Goal: Information Seeking & Learning: Learn about a topic

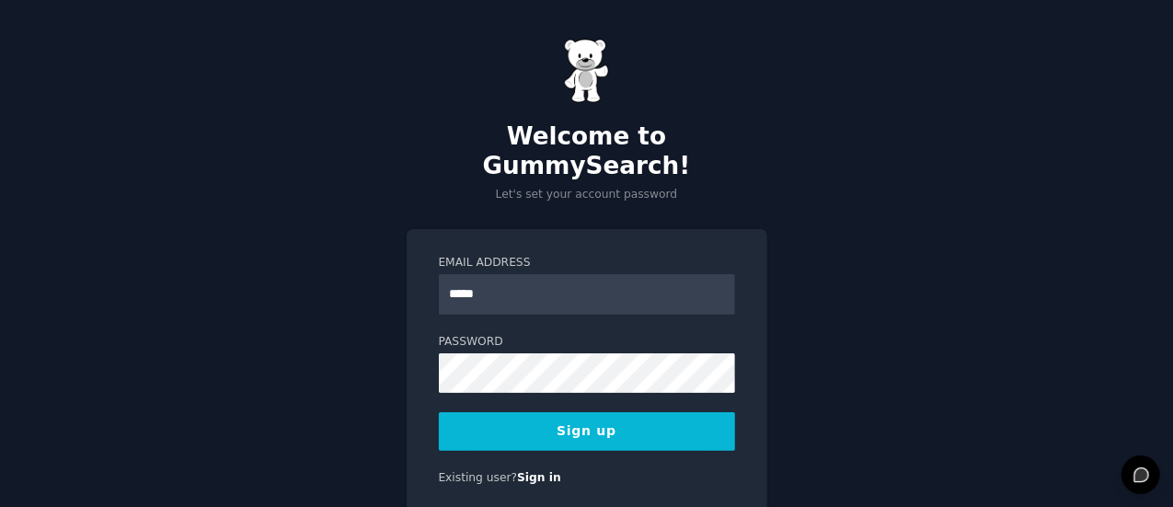
type input "**********"
click at [654, 412] on button "Sign up" at bounding box center [587, 431] width 296 height 39
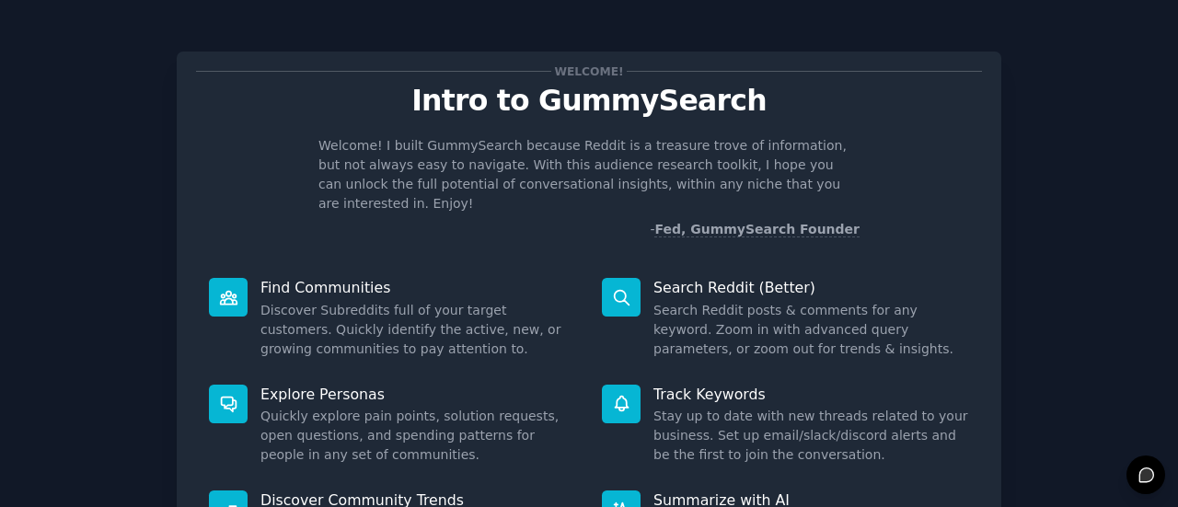
click at [616, 288] on icon at bounding box center [621, 297] width 19 height 19
click at [732, 329] on dd "Search Reddit posts & comments for any keyword. Zoom in with advanced query par…" at bounding box center [811, 330] width 316 height 58
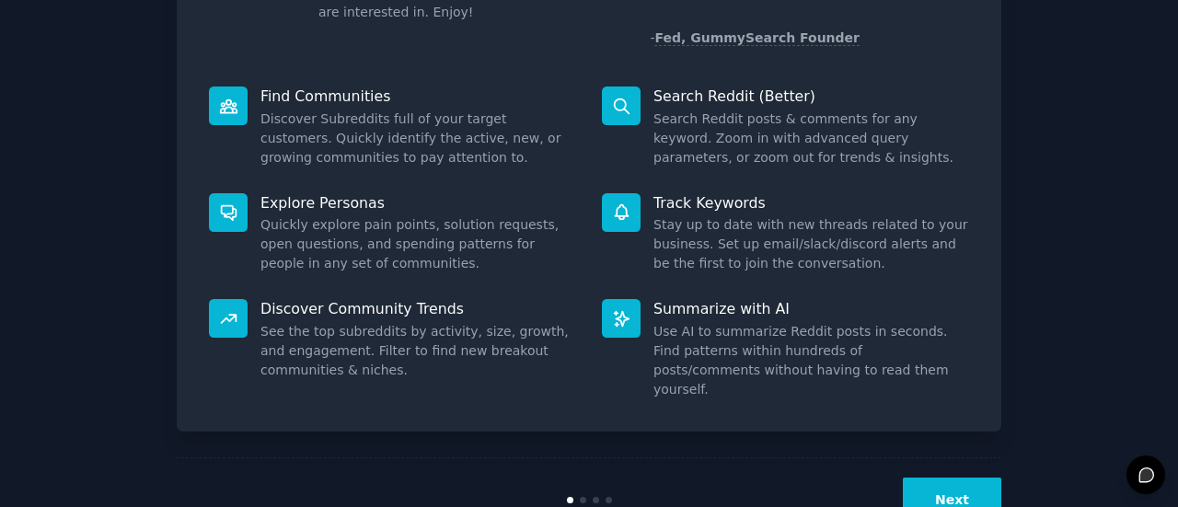
scroll to position [212, 0]
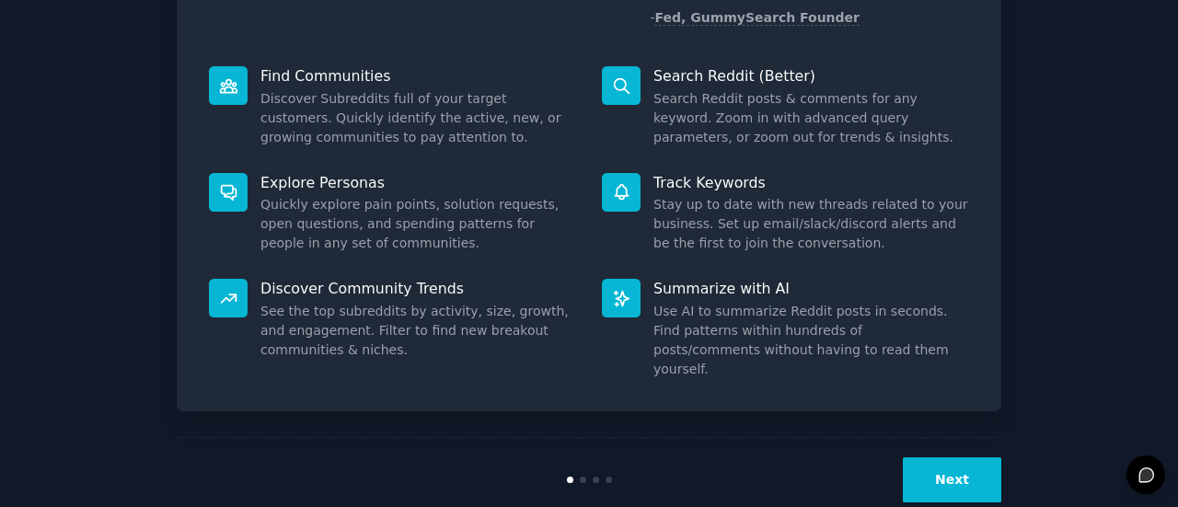
click at [983, 457] on button "Next" at bounding box center [952, 479] width 98 height 45
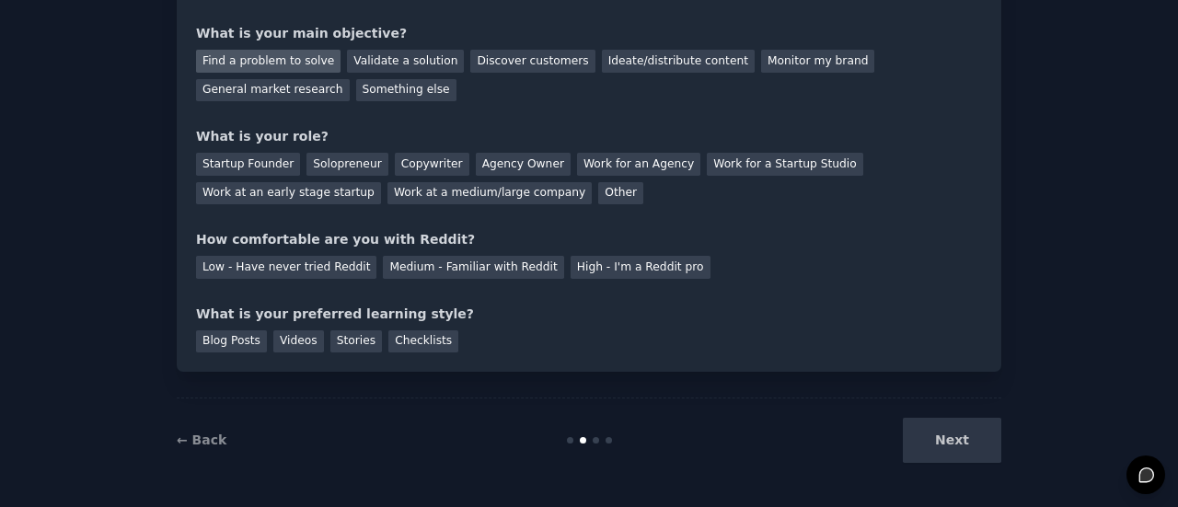
click at [286, 66] on div "Find a problem to solve" at bounding box center [268, 61] width 144 height 23
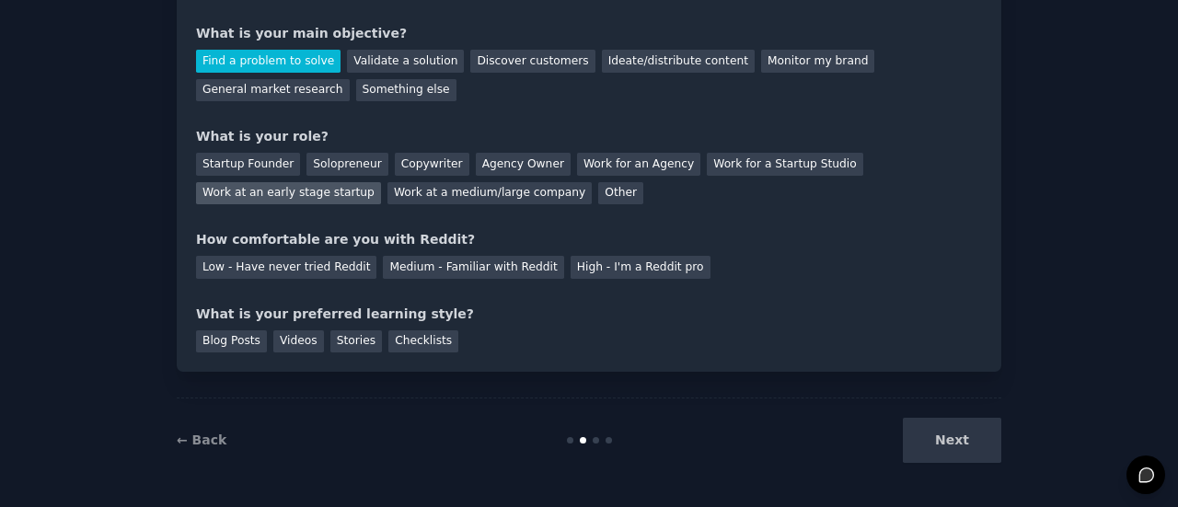
click at [381, 182] on div "Work at an early stage startup" at bounding box center [288, 193] width 185 height 23
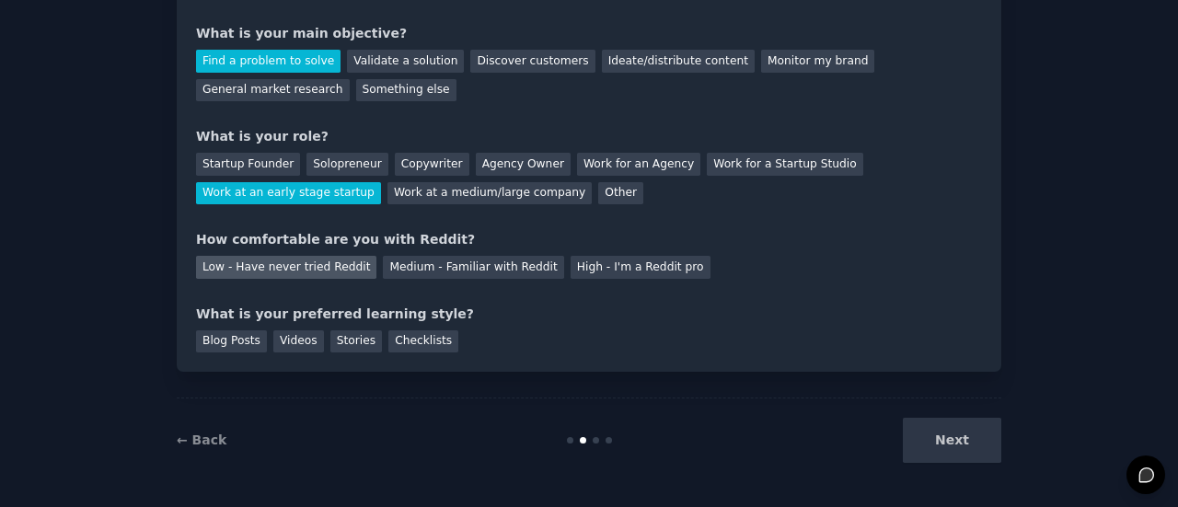
click at [309, 271] on div "Low - Have never tried Reddit" at bounding box center [286, 267] width 180 height 23
click at [971, 450] on div "Next" at bounding box center [863, 440] width 275 height 45
click at [231, 352] on div "Blog Posts" at bounding box center [231, 341] width 71 height 23
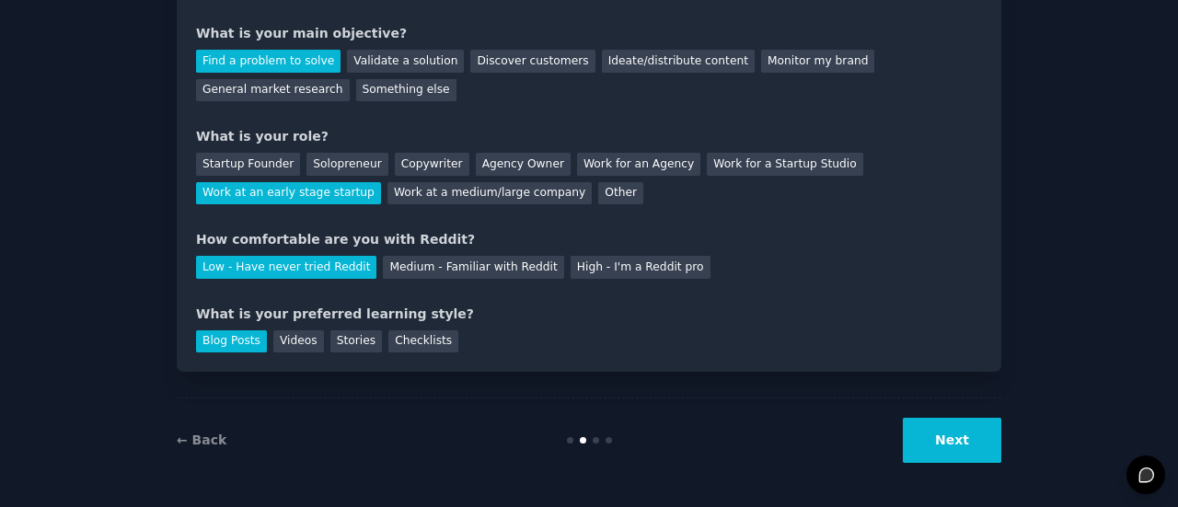
click at [972, 436] on button "Next" at bounding box center [952, 440] width 98 height 45
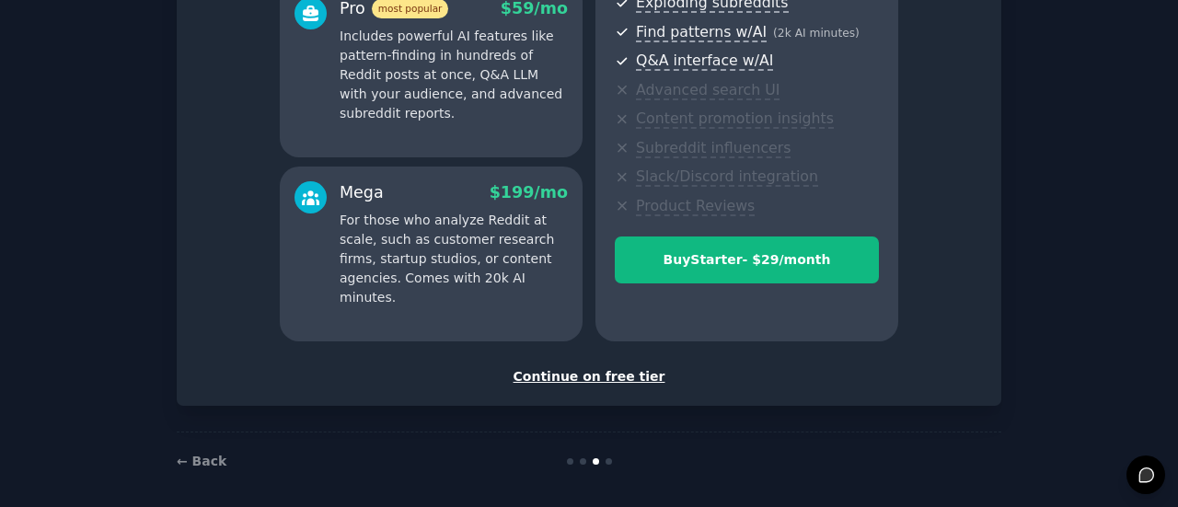
scroll to position [374, 0]
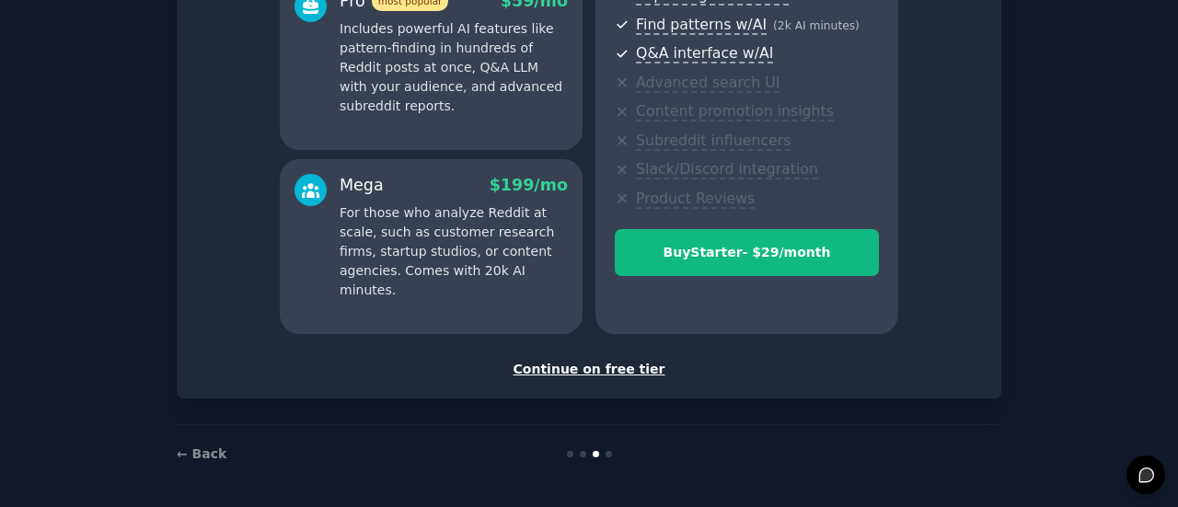
click at [618, 371] on div "Continue on free tier" at bounding box center [589, 369] width 786 height 19
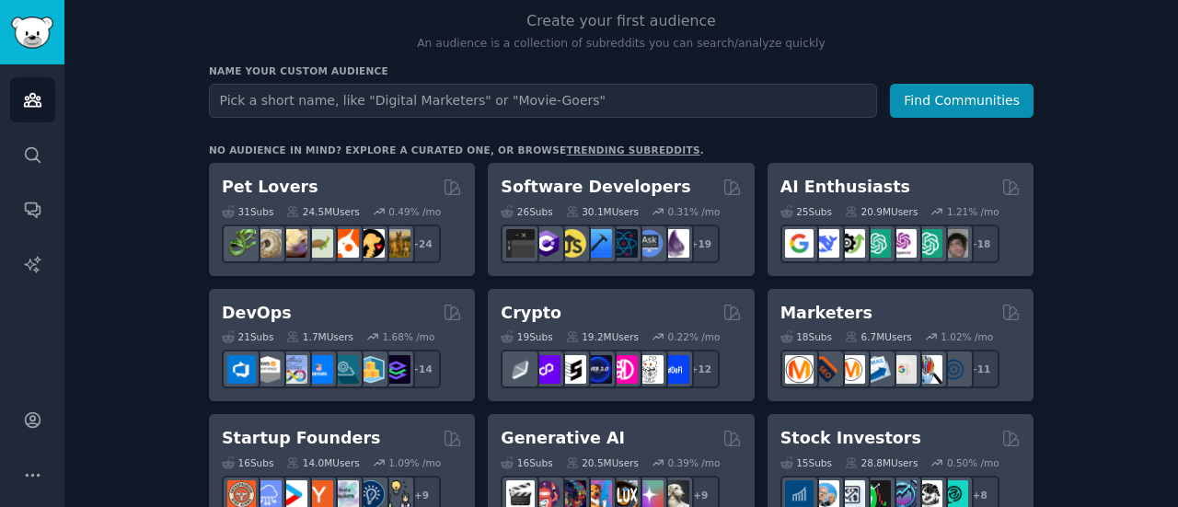
scroll to position [207, 0]
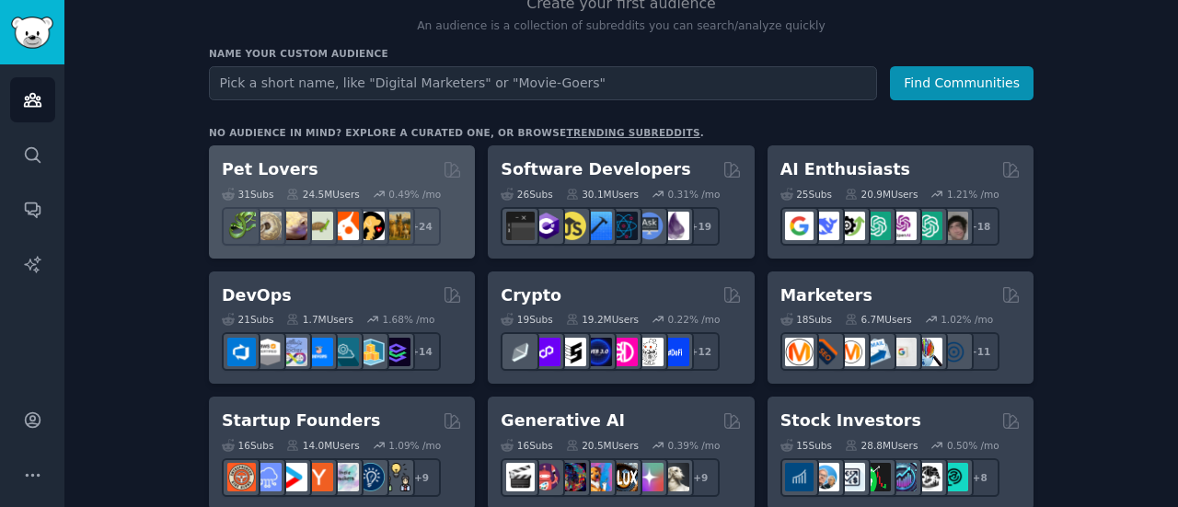
click at [253, 167] on h2 "Pet Lovers" at bounding box center [270, 169] width 97 height 23
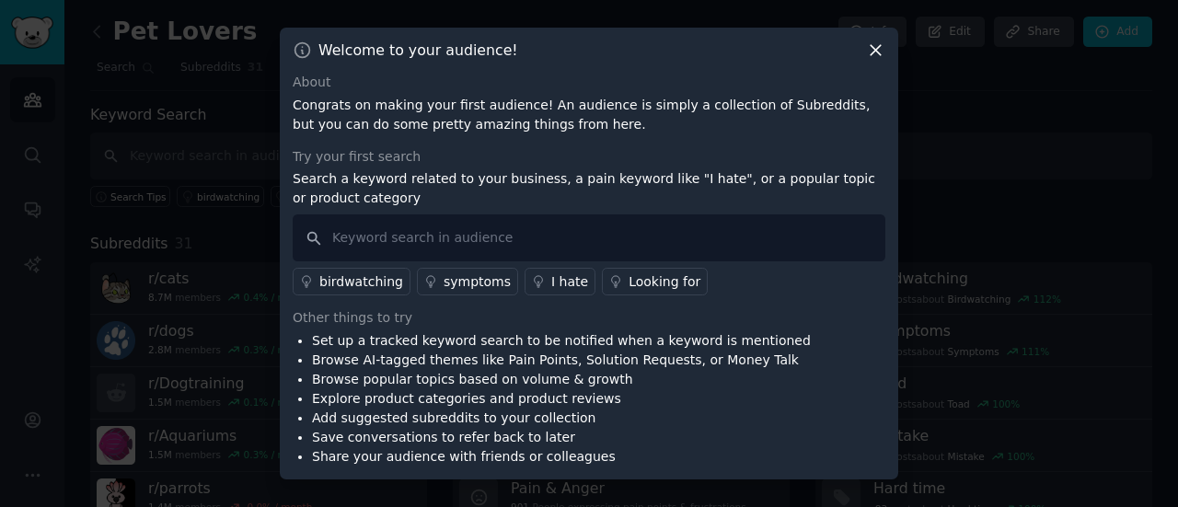
click at [540, 423] on li "Add suggested subreddits to your collection" at bounding box center [561, 418] width 499 height 19
click at [681, 220] on input "text" at bounding box center [589, 237] width 593 height 47
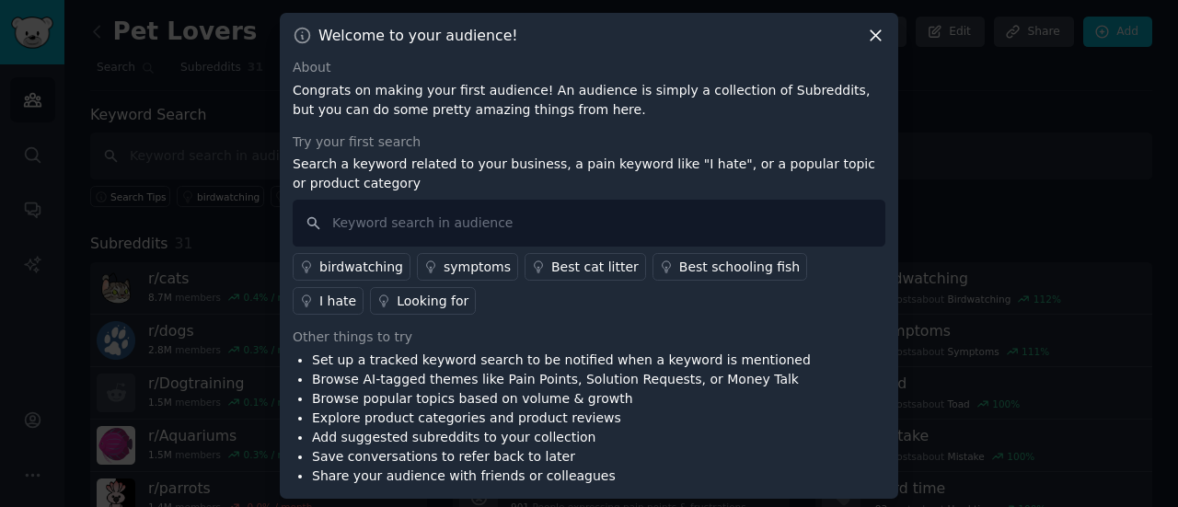
click at [732, 392] on li "Browse popular topics based on volume & growth" at bounding box center [561, 398] width 499 height 19
click at [506, 240] on input "text" at bounding box center [589, 221] width 593 height 47
type input "i hate"
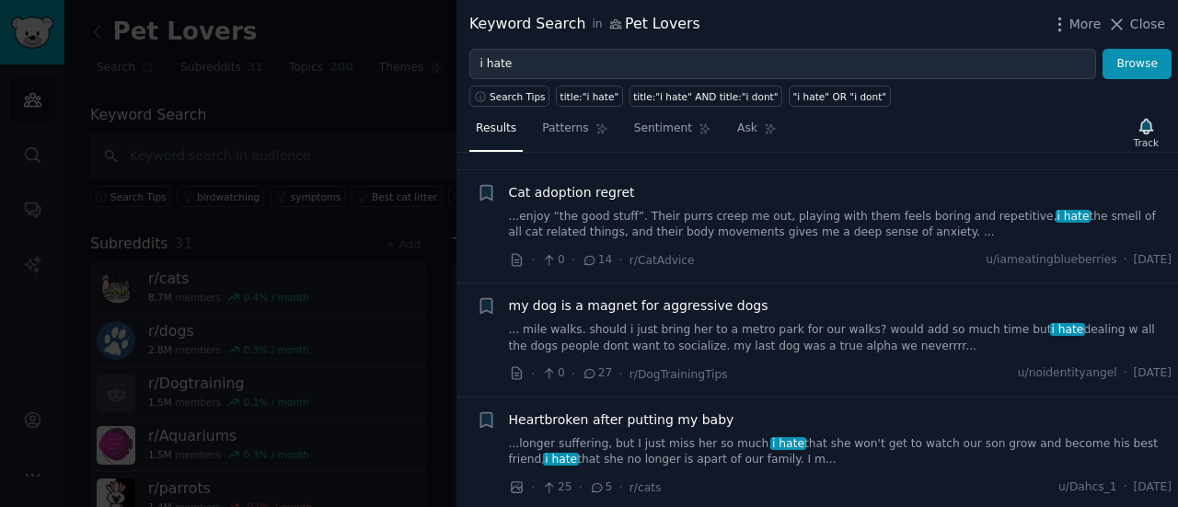
scroll to position [1597, 0]
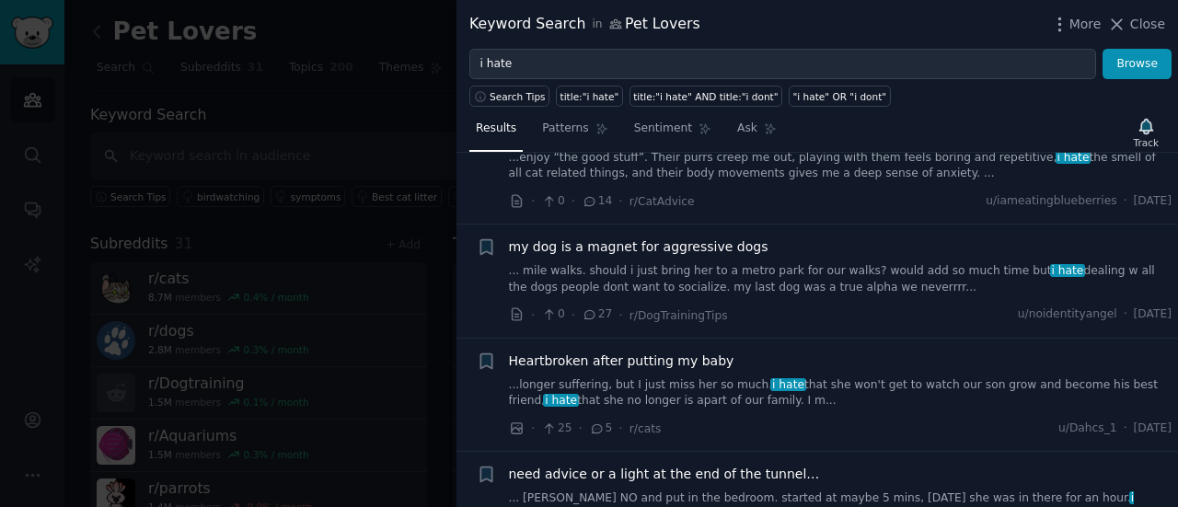
click at [862, 419] on li "+ Heartbroken after putting my baby ...longer suffering, but I just miss her so…" at bounding box center [816, 395] width 721 height 113
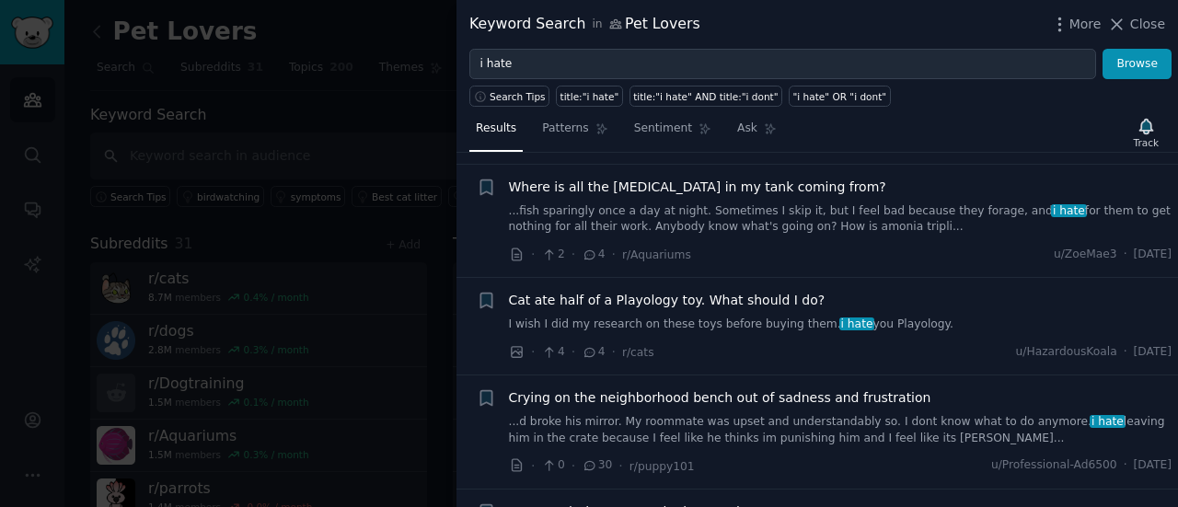
scroll to position [4100, 0]
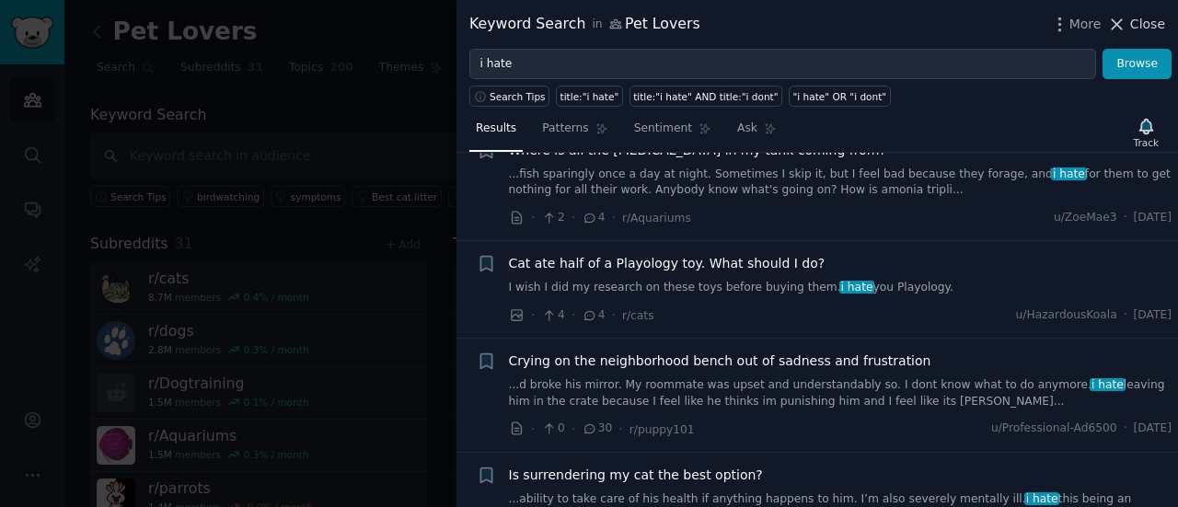
click at [1126, 25] on icon at bounding box center [1116, 24] width 19 height 19
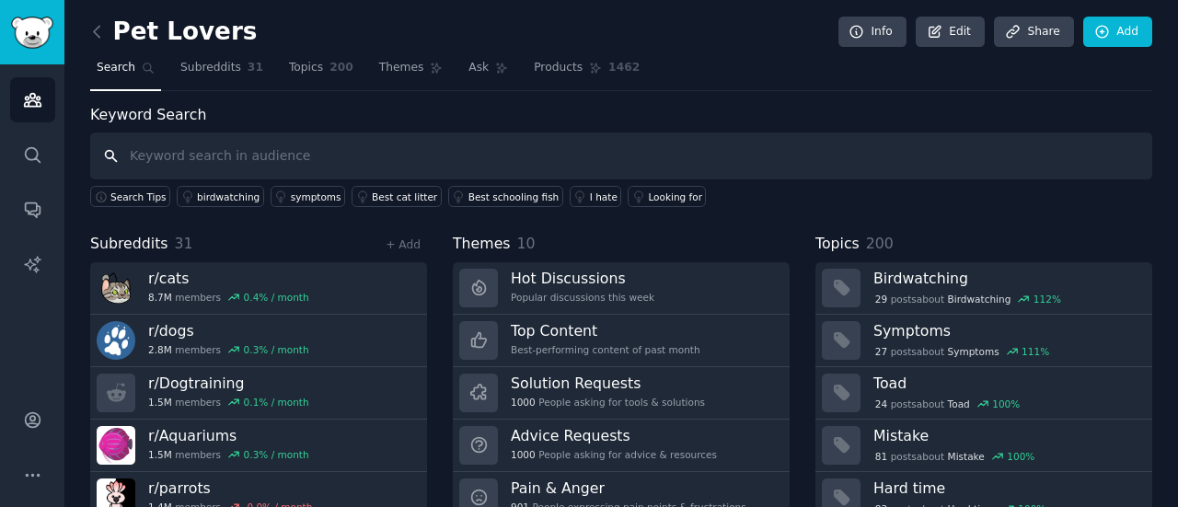
click at [291, 156] on input "text" at bounding box center [621, 156] width 1062 height 47
click at [99, 31] on icon at bounding box center [96, 31] width 19 height 19
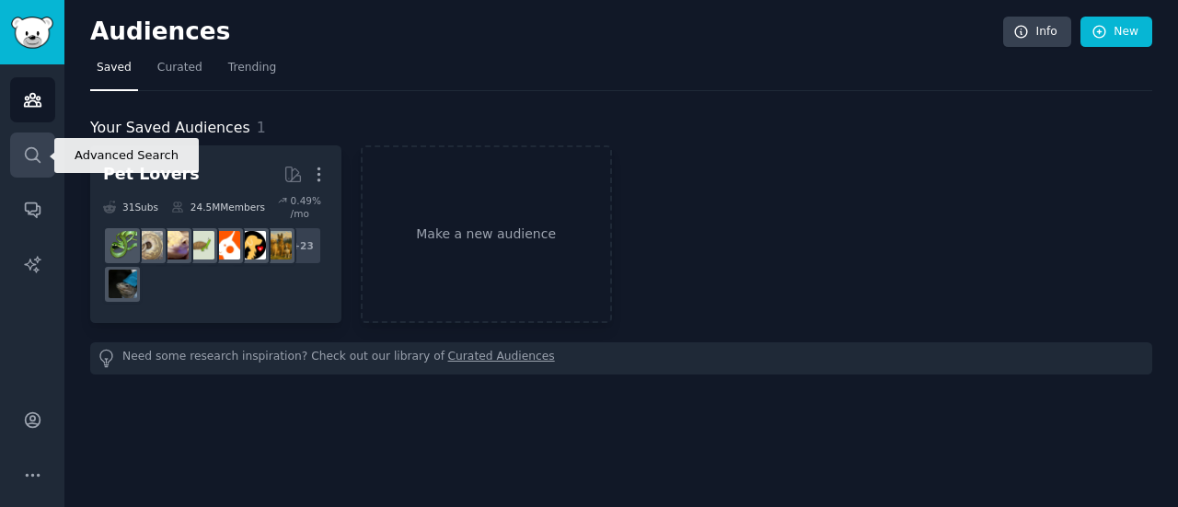
click at [42, 152] on link "Search" at bounding box center [32, 155] width 45 height 45
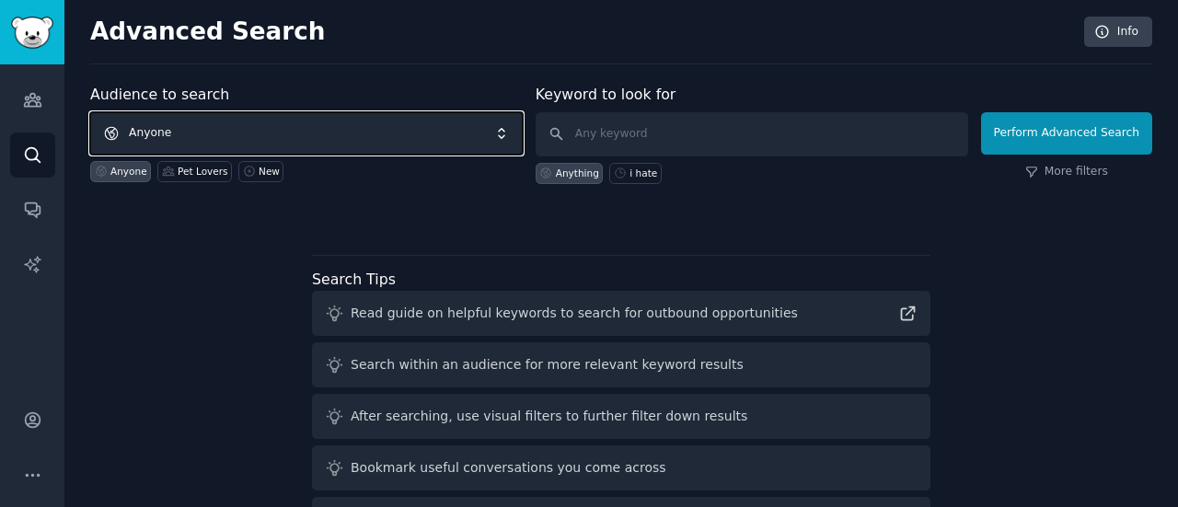
click at [202, 126] on span "Anyone" at bounding box center [306, 133] width 432 height 42
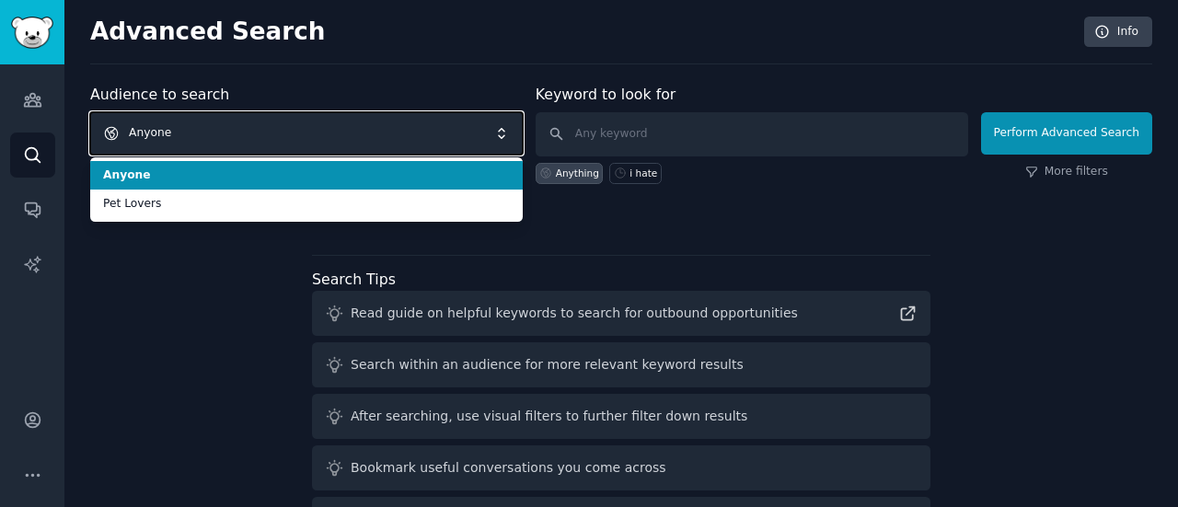
click at [202, 126] on span "Anyone" at bounding box center [306, 133] width 432 height 42
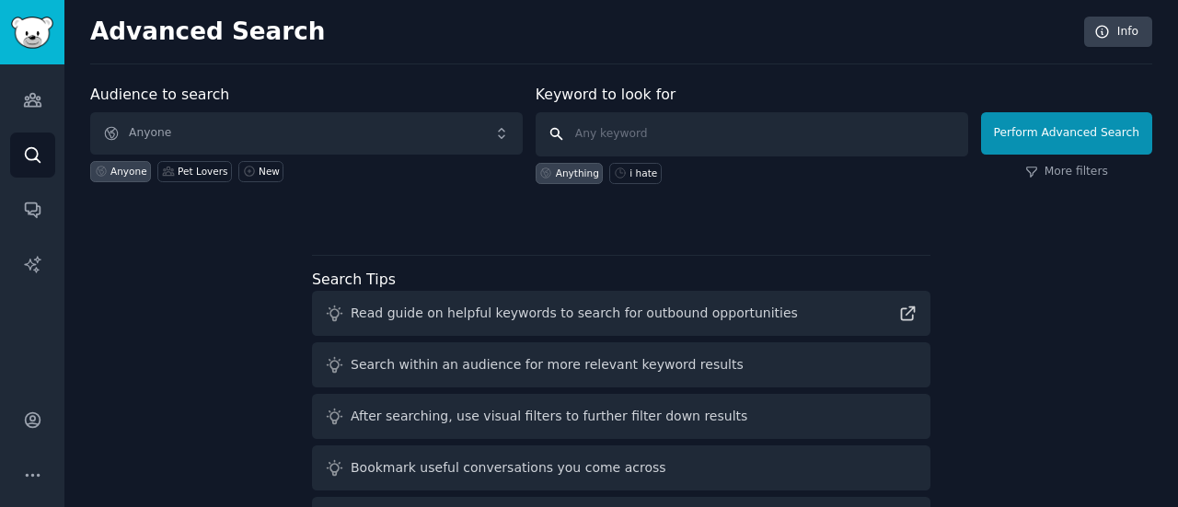
click at [681, 139] on input "text" at bounding box center [752, 134] width 432 height 44
type input "can any fix"
click button "Perform Advanced Search" at bounding box center [1066, 133] width 171 height 42
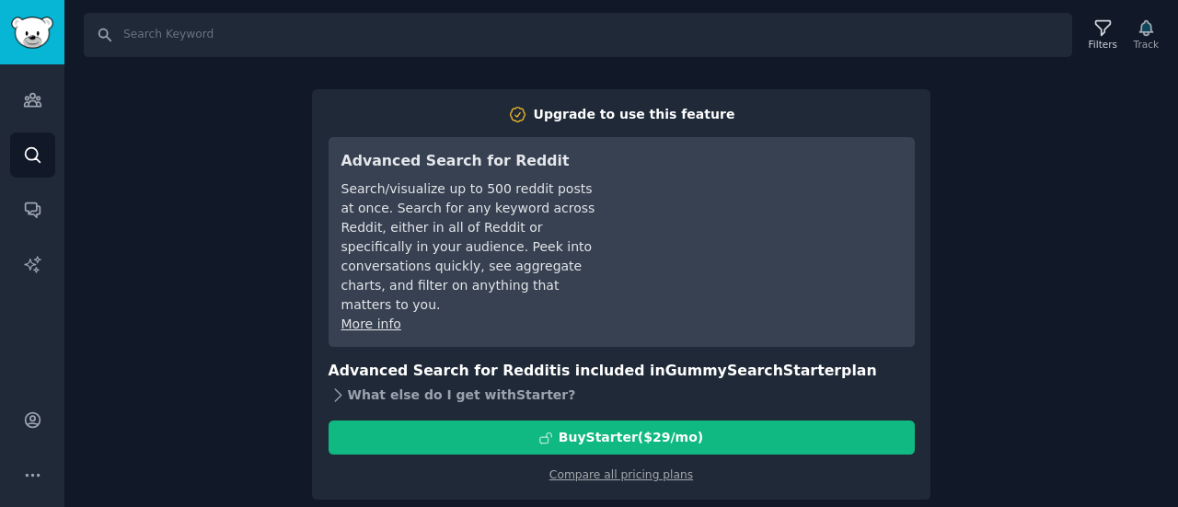
click at [465, 382] on div "What else do I get with Starter ?" at bounding box center [622, 395] width 586 height 26
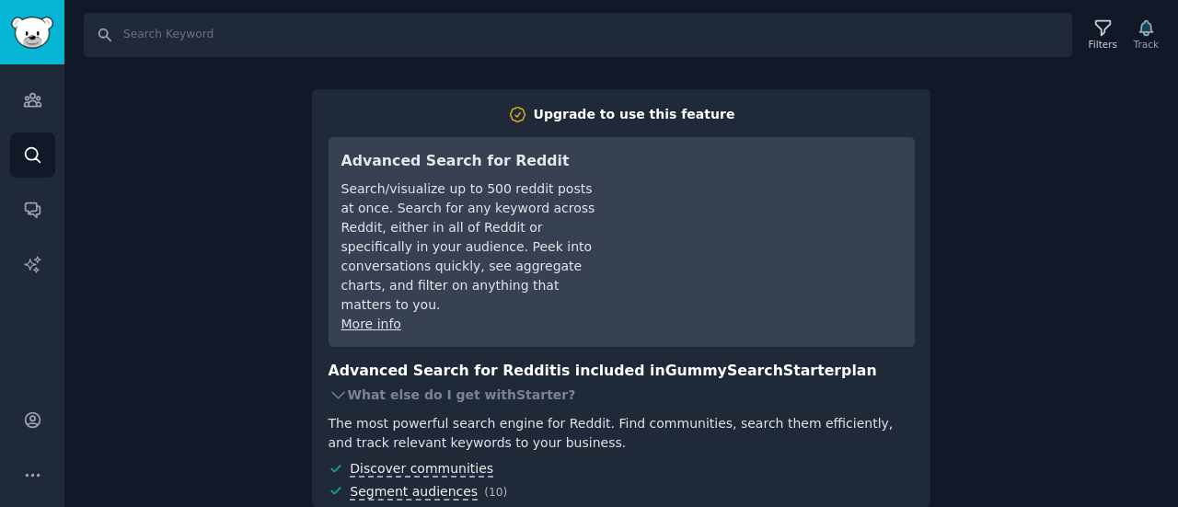
click at [1067, 152] on div "Search Filters Track Upgrade to use this feature Advanced Search for Reddit Sea…" at bounding box center [620, 253] width 1113 height 507
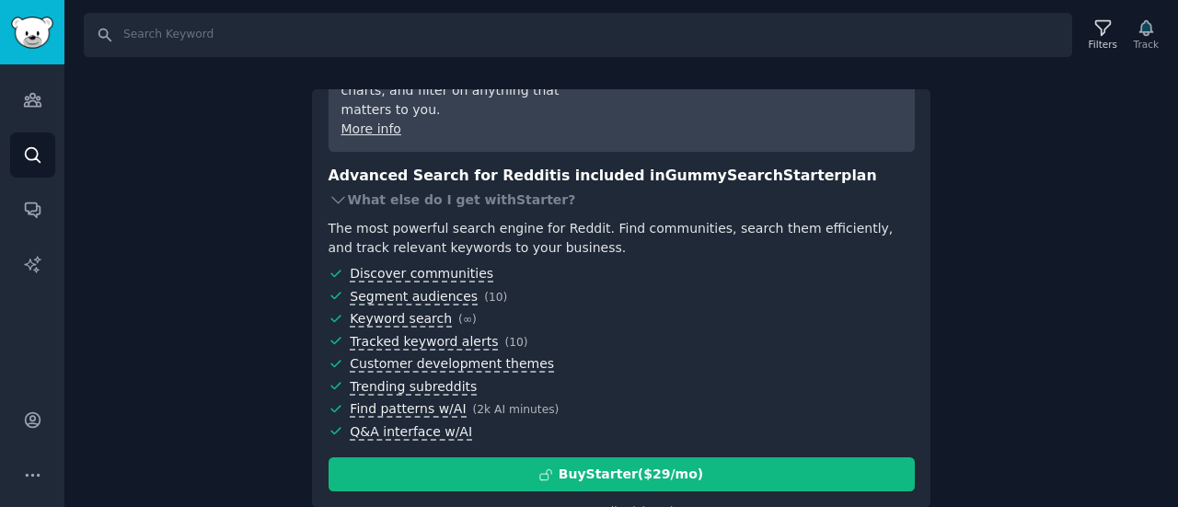
scroll to position [203, 0]
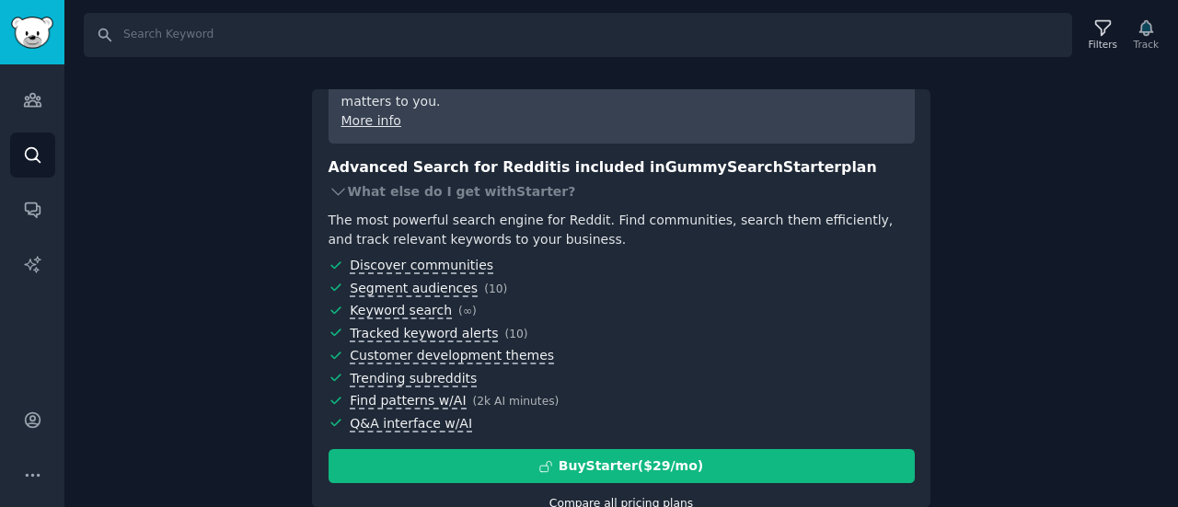
click at [660, 497] on link "Compare all pricing plans" at bounding box center [621, 503] width 144 height 13
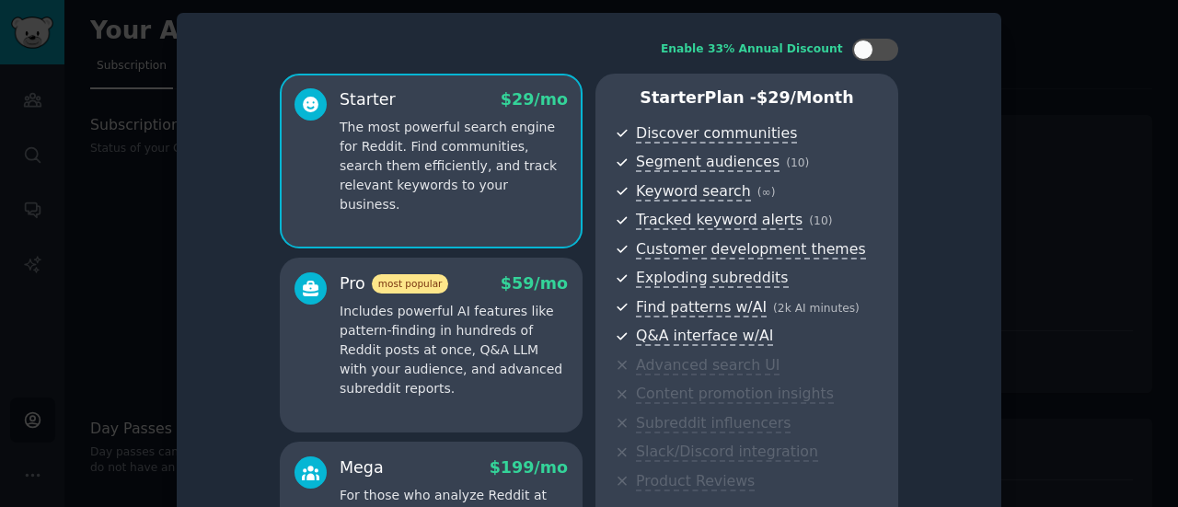
drag, startPoint x: 1176, startPoint y: 73, endPoint x: 1169, endPoint y: 363, distance: 290.9
click at [1169, 363] on div "​ Enable 33% Annual Discount Starter $ 29 /mo The most powerful search engine f…" at bounding box center [588, 253] width 1165 height 507
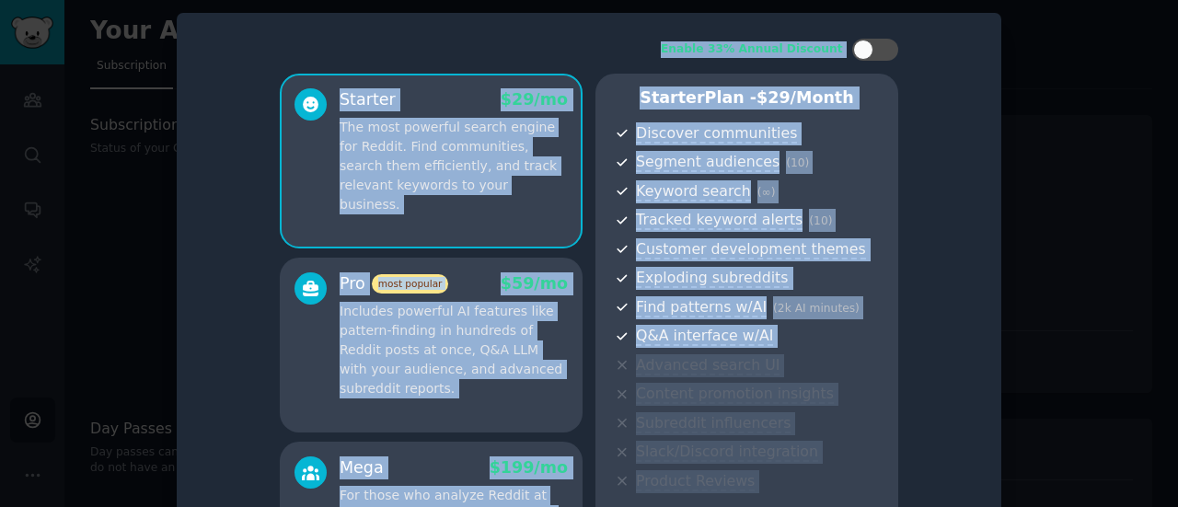
click at [1124, 345] on div at bounding box center [589, 253] width 1178 height 507
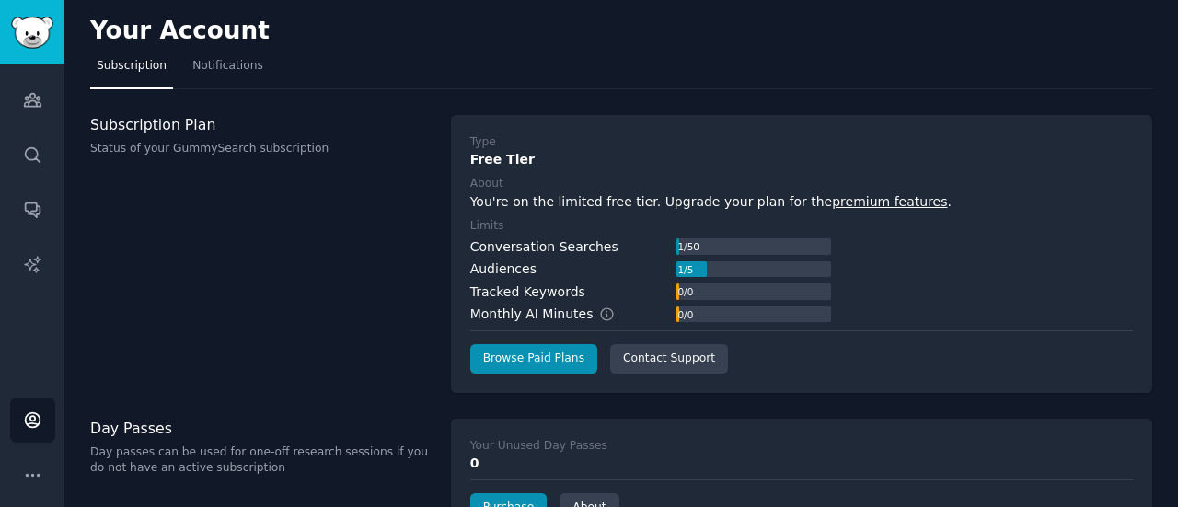
click at [305, 317] on div "Subscription Plan Status of your GummySearch subscription" at bounding box center [260, 254] width 341 height 278
click at [215, 75] on link "Notifications" at bounding box center [228, 71] width 84 height 38
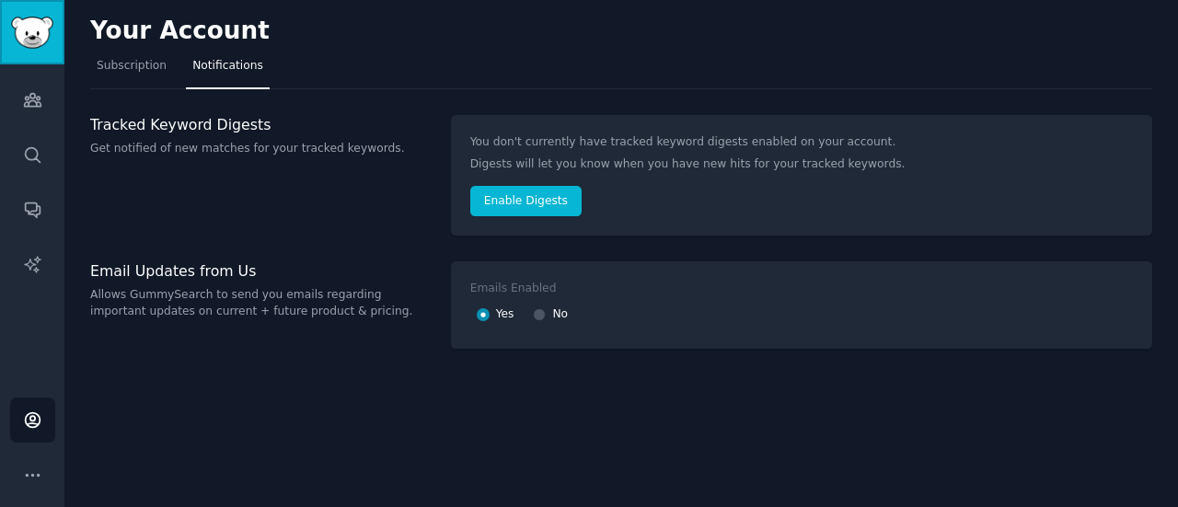
click at [34, 23] on img "Sidebar" at bounding box center [32, 33] width 42 height 32
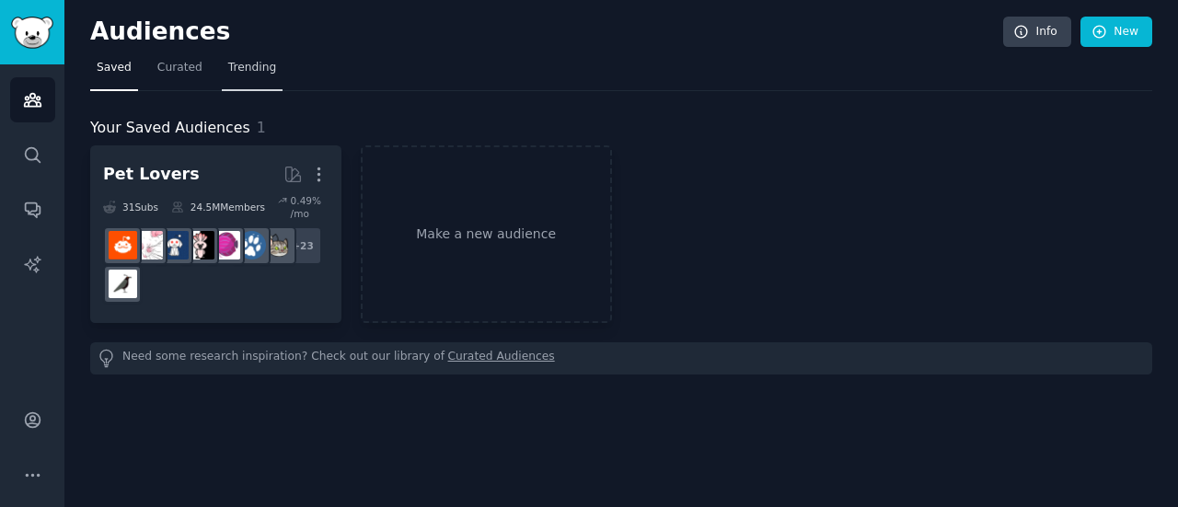
click at [250, 71] on span "Trending" at bounding box center [252, 68] width 48 height 17
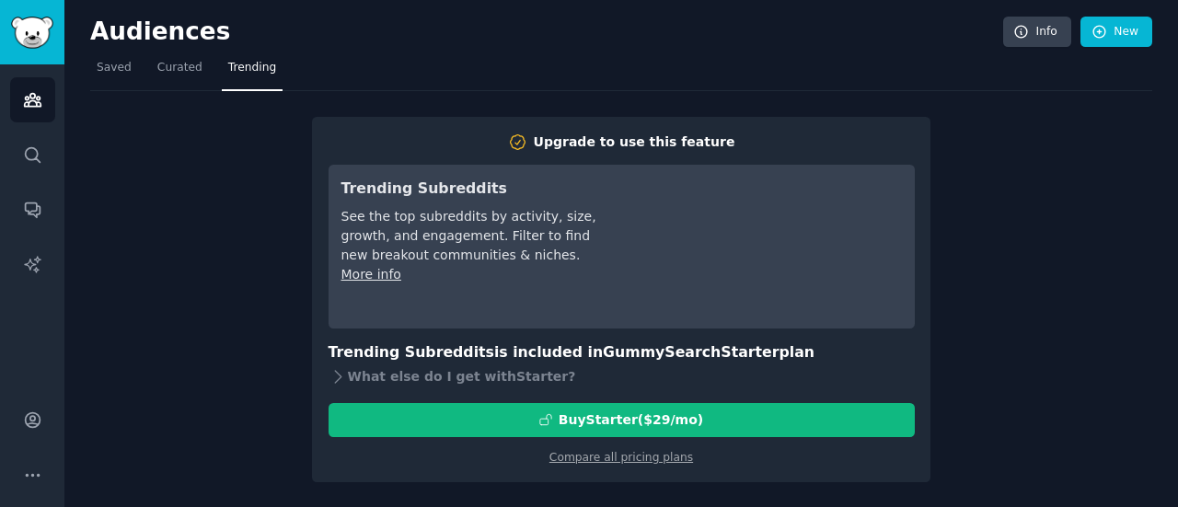
click at [541, 352] on h3 "Trending Subreddits is included in GummySearch Starter plan" at bounding box center [622, 352] width 586 height 23
click at [624, 453] on link "Compare all pricing plans" at bounding box center [621, 457] width 144 height 13
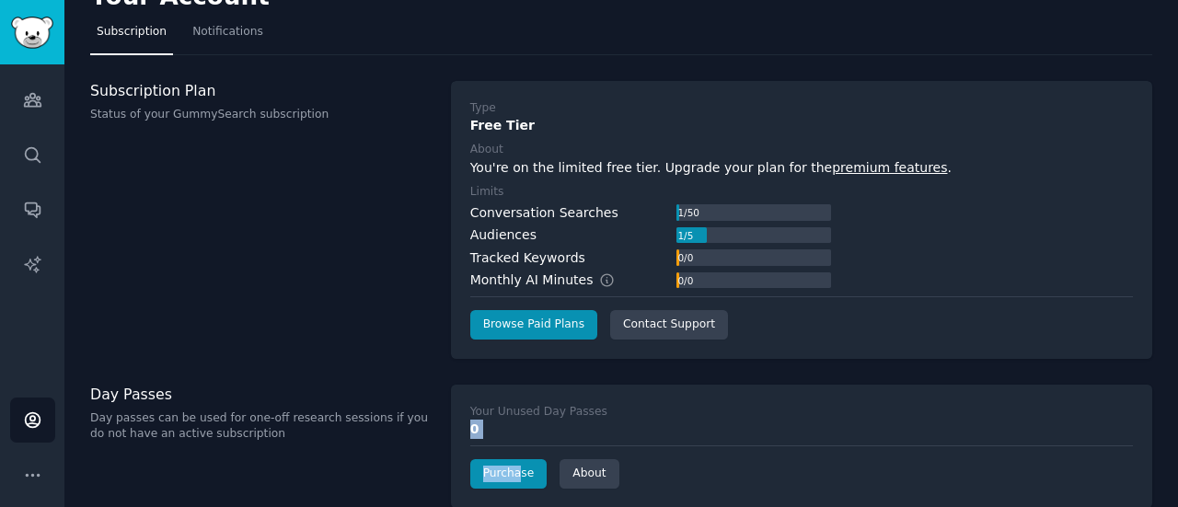
drag, startPoint x: 596, startPoint y: 443, endPoint x: 515, endPoint y: 501, distance: 99.6
click at [515, 501] on div "Your Account Subscription Notifications Subscription Plan Status of your GummyS…" at bounding box center [620, 292] width 1113 height 652
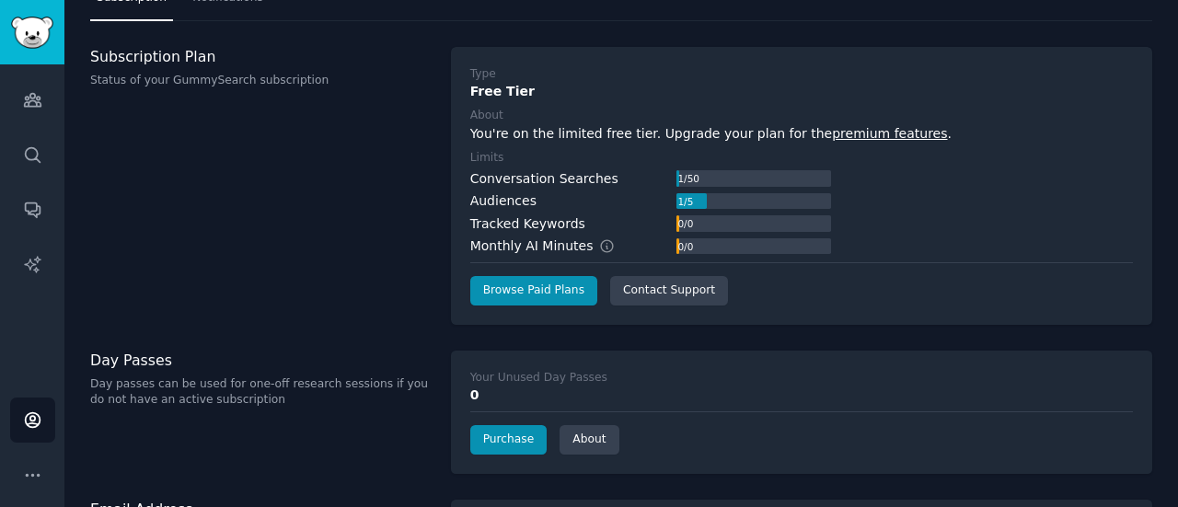
click at [541, 490] on div "Your Account Subscription Notifications Subscription Plan Status of your GummyS…" at bounding box center [620, 258] width 1113 height 652
click at [248, 417] on div "Day Passes Day passes can be used for one-off research sessions if you do not h…" at bounding box center [260, 412] width 341 height 123
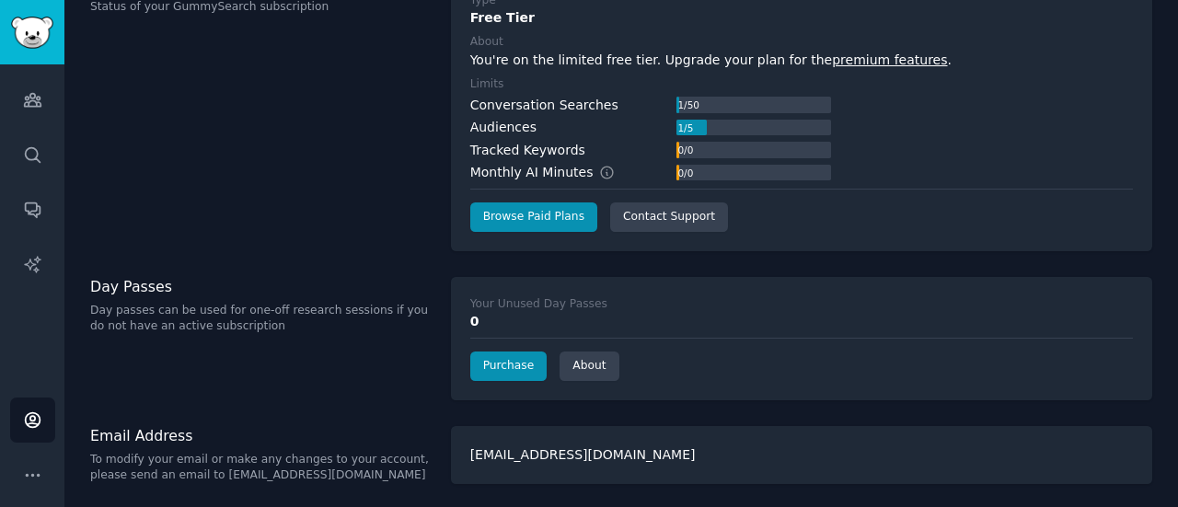
scroll to position [143, 0]
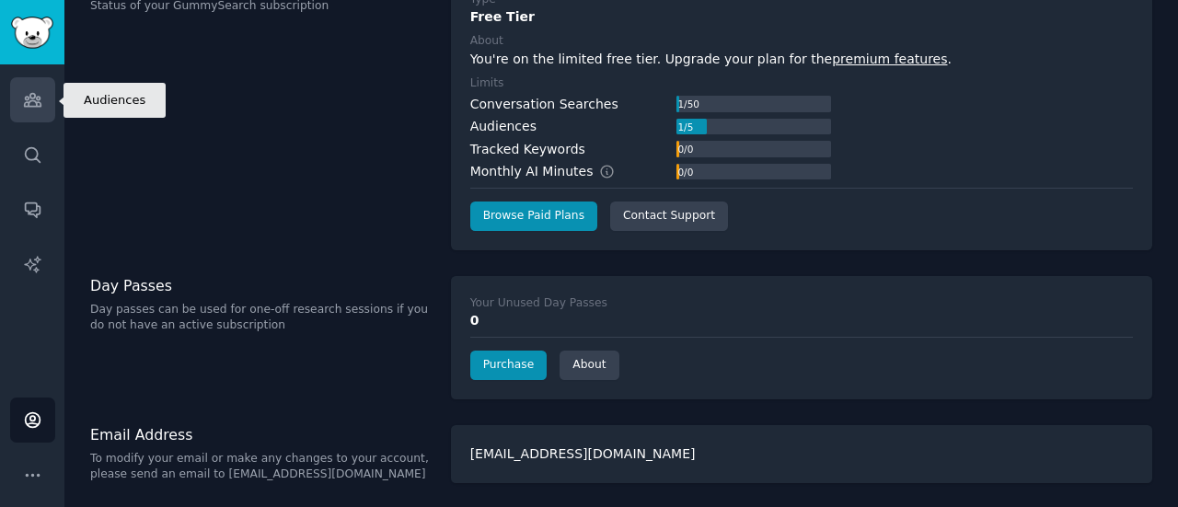
click at [32, 102] on icon "Sidebar" at bounding box center [32, 99] width 19 height 19
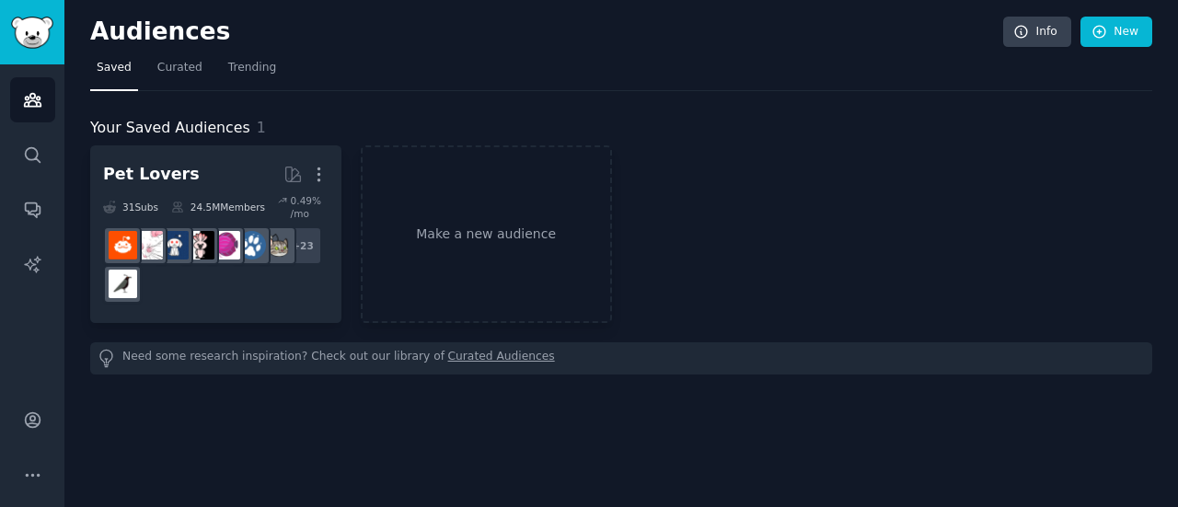
click at [342, 363] on div "Need some research inspiration? Check out our library of Curated Audiences" at bounding box center [621, 358] width 1062 height 32
click at [1122, 36] on link "New" at bounding box center [1116, 32] width 72 height 31
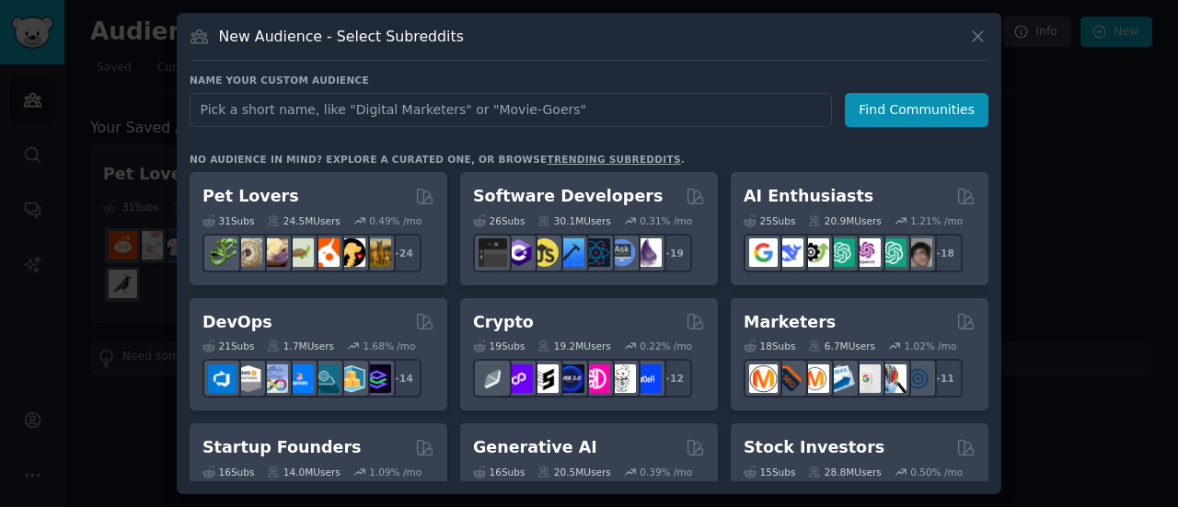
click at [1101, 219] on div at bounding box center [589, 253] width 1178 height 507
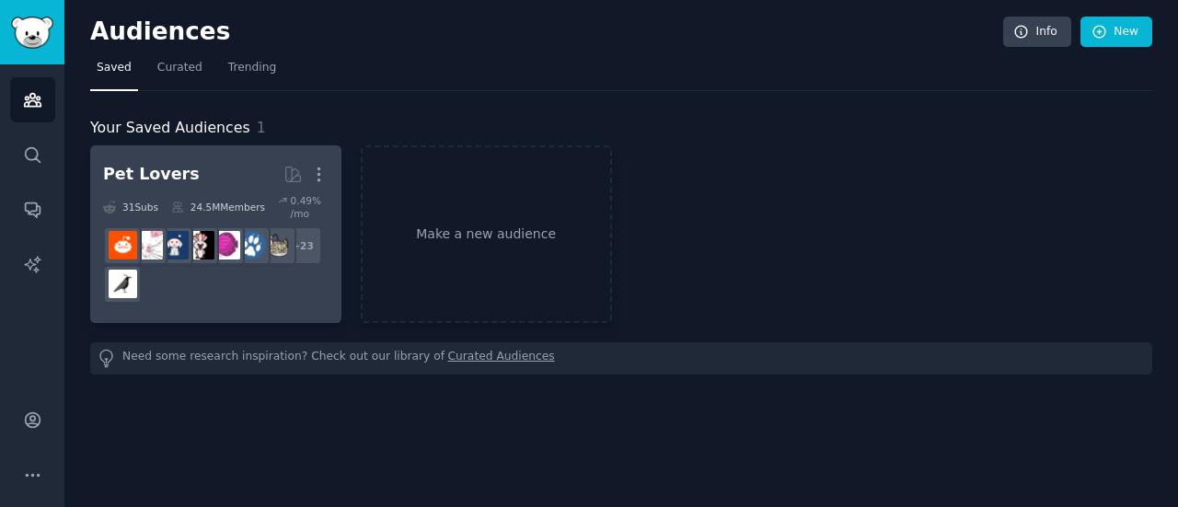
click at [240, 159] on h2 "Pet Lovers More" at bounding box center [215, 174] width 225 height 32
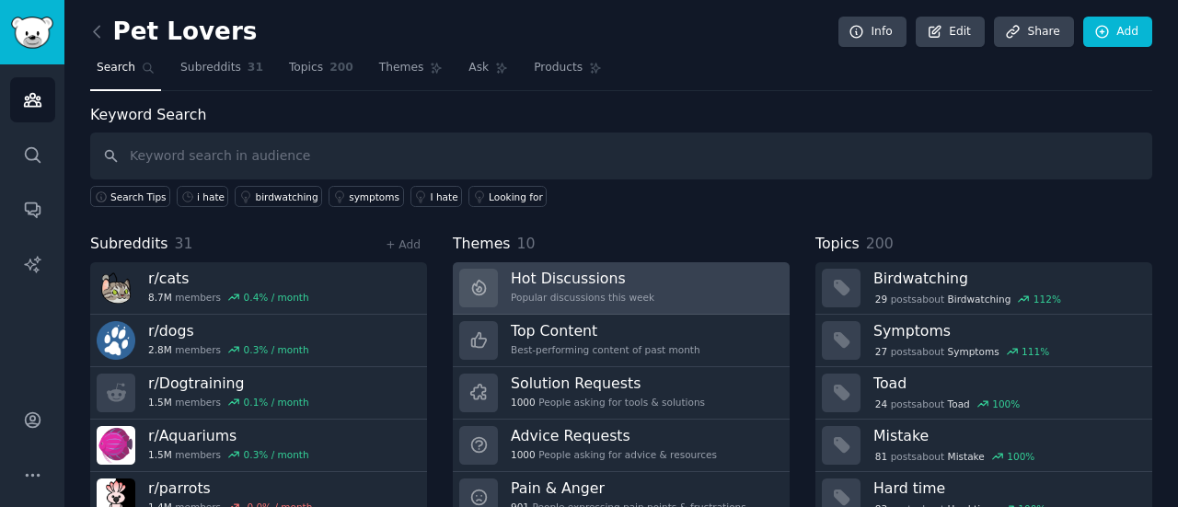
click at [609, 288] on div "Hot Discussions Popular discussions this week" at bounding box center [583, 288] width 144 height 39
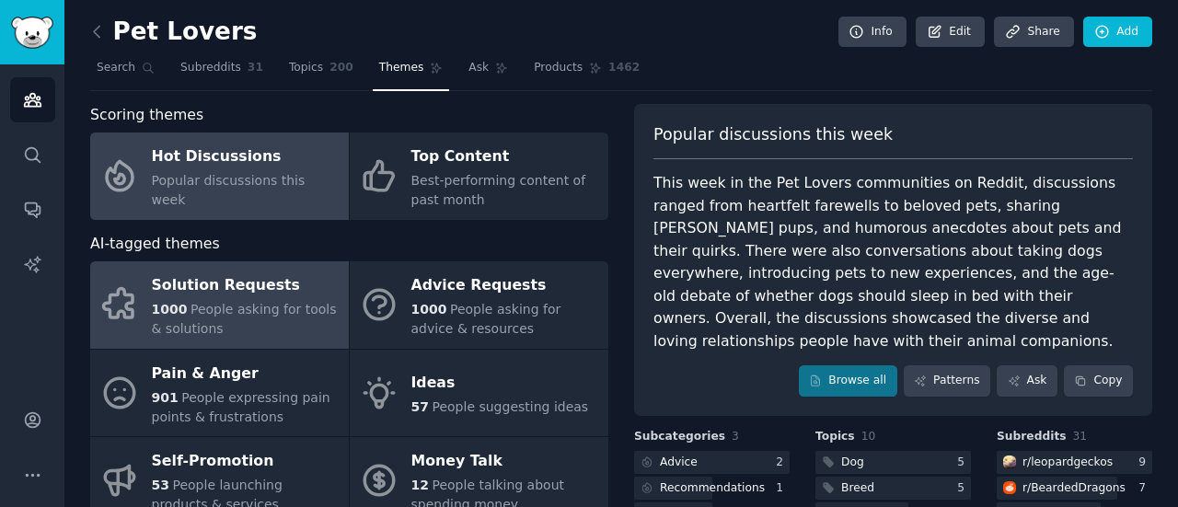
click at [261, 319] on div "1000 People asking for tools & solutions" at bounding box center [246, 319] width 188 height 39
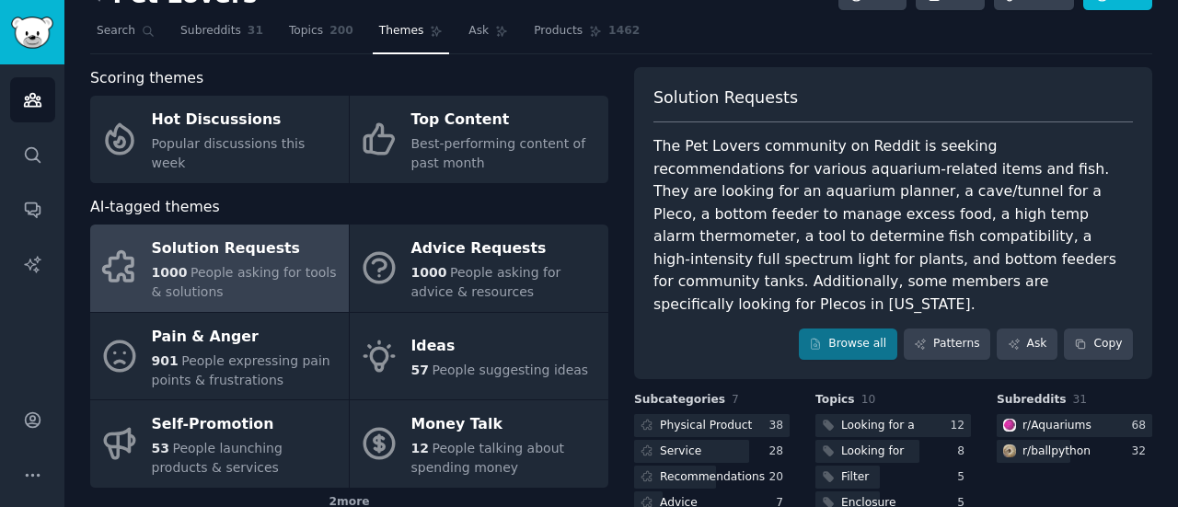
scroll to position [74, 0]
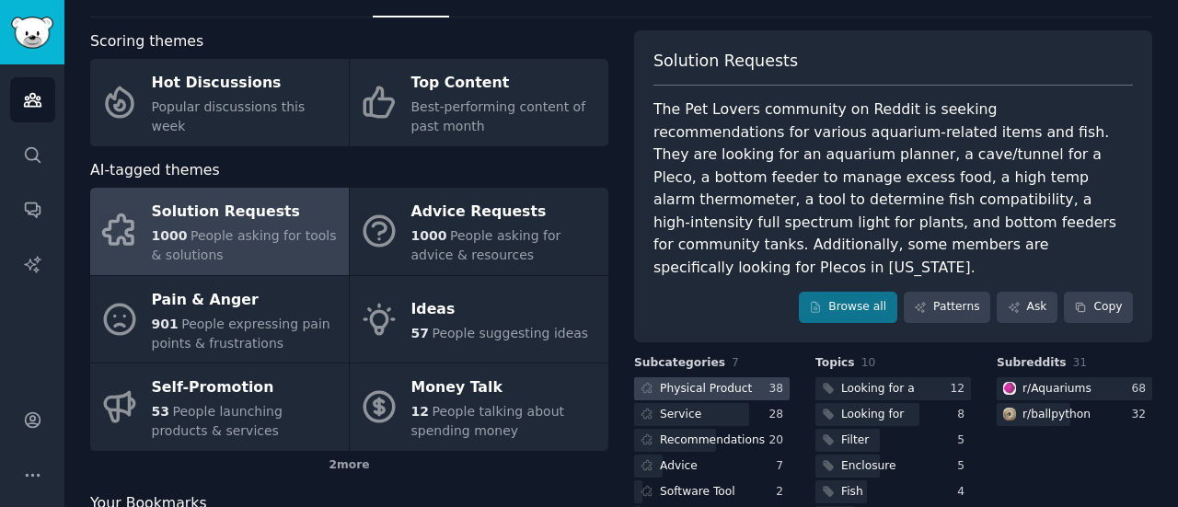
click at [715, 381] on div "Physical Product" at bounding box center [706, 389] width 92 height 17
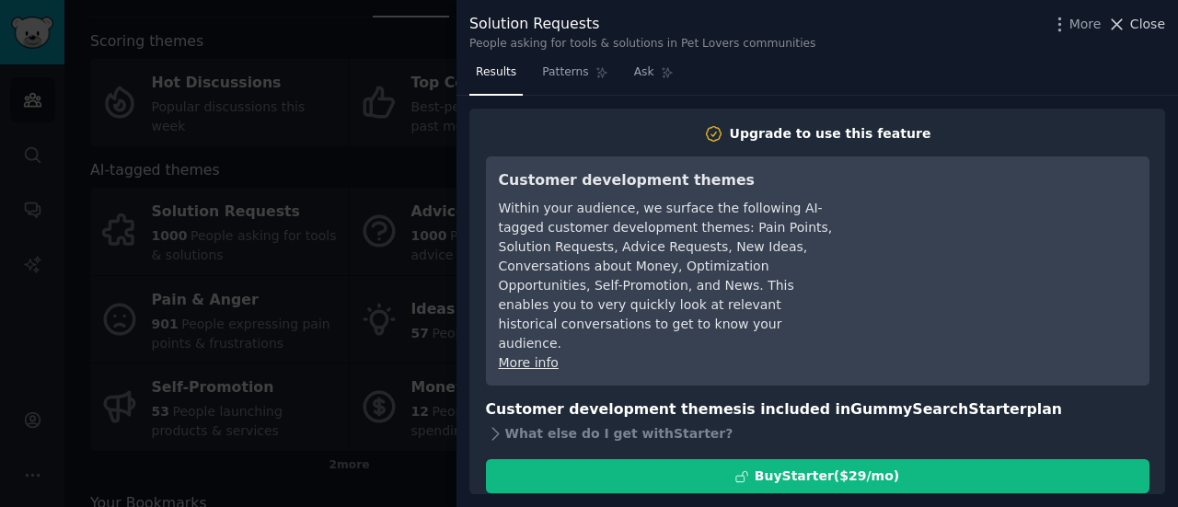
click at [1143, 30] on span "Close" at bounding box center [1147, 24] width 35 height 19
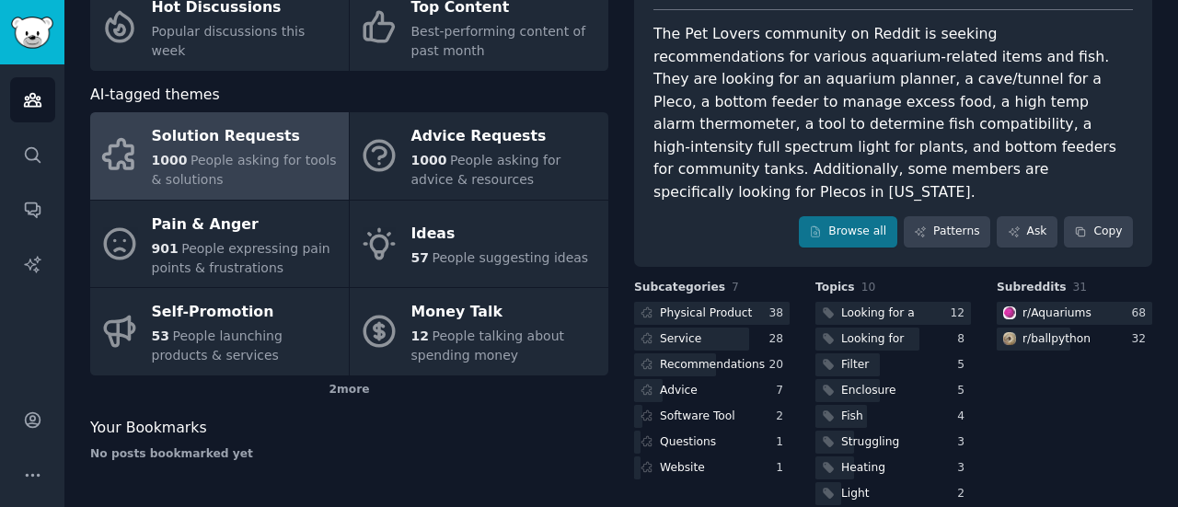
scroll to position [184, 0]
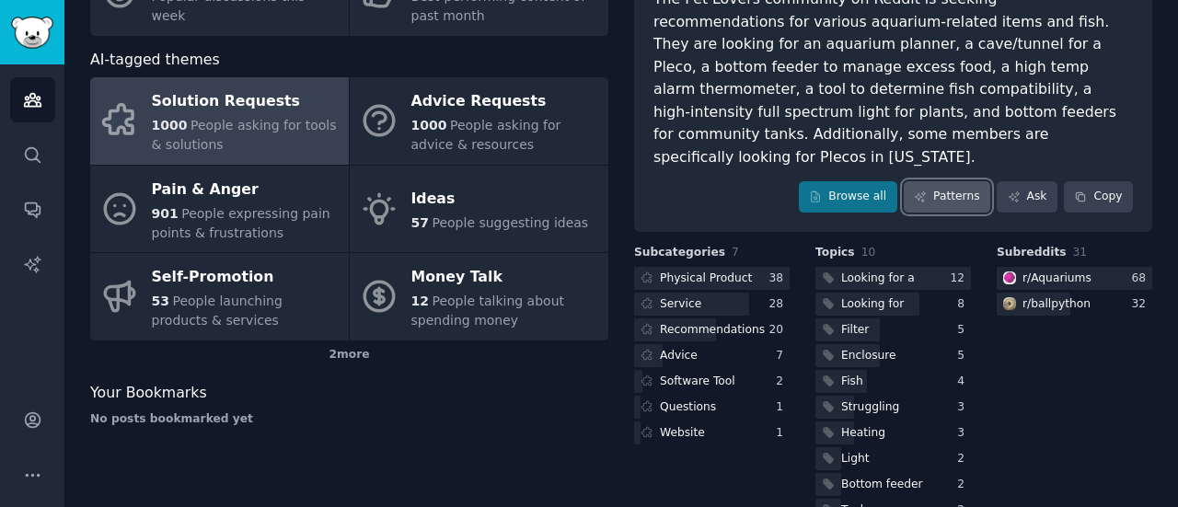
click at [945, 181] on link "Patterns" at bounding box center [947, 196] width 86 height 31
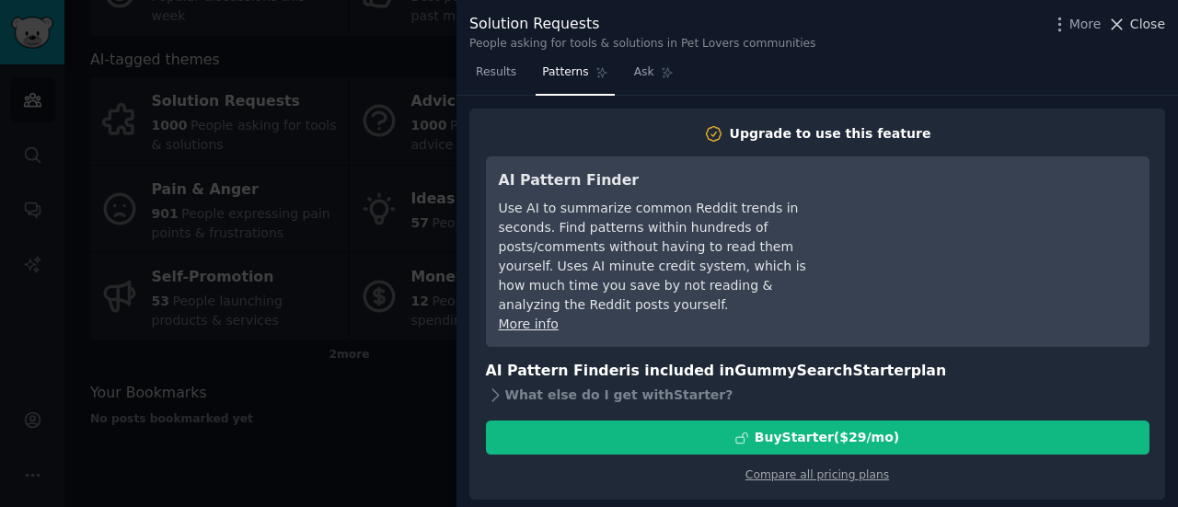
click at [1126, 27] on icon at bounding box center [1116, 24] width 19 height 19
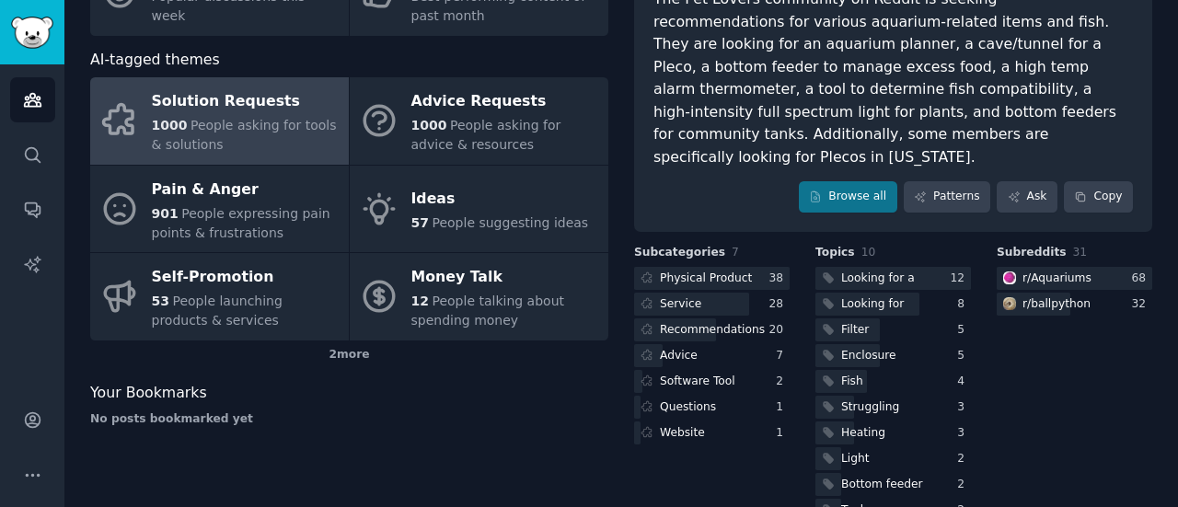
click at [496, 418] on div "No posts bookmarked yet" at bounding box center [349, 419] width 518 height 17
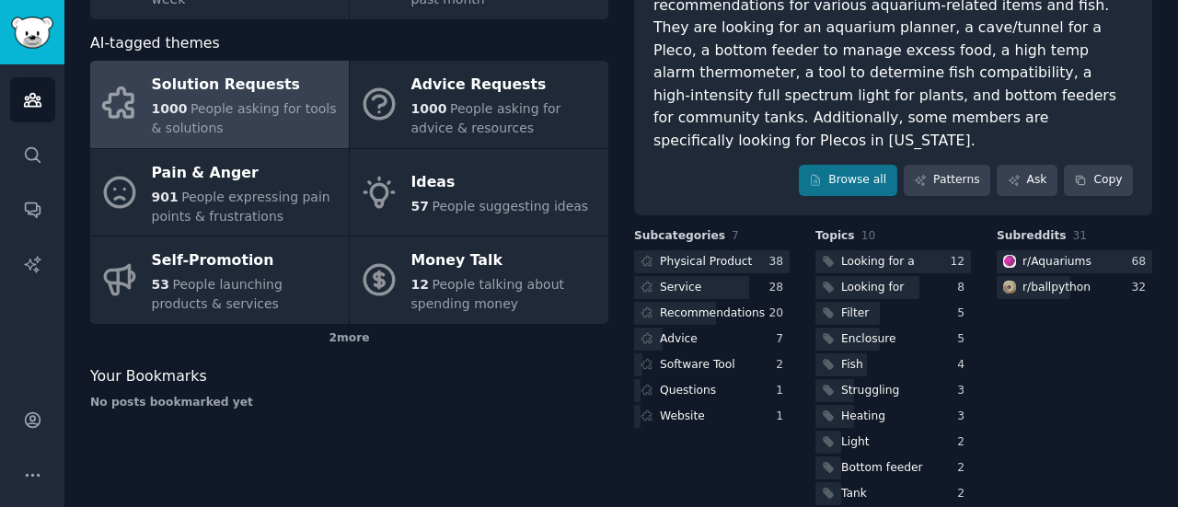
scroll to position [202, 0]
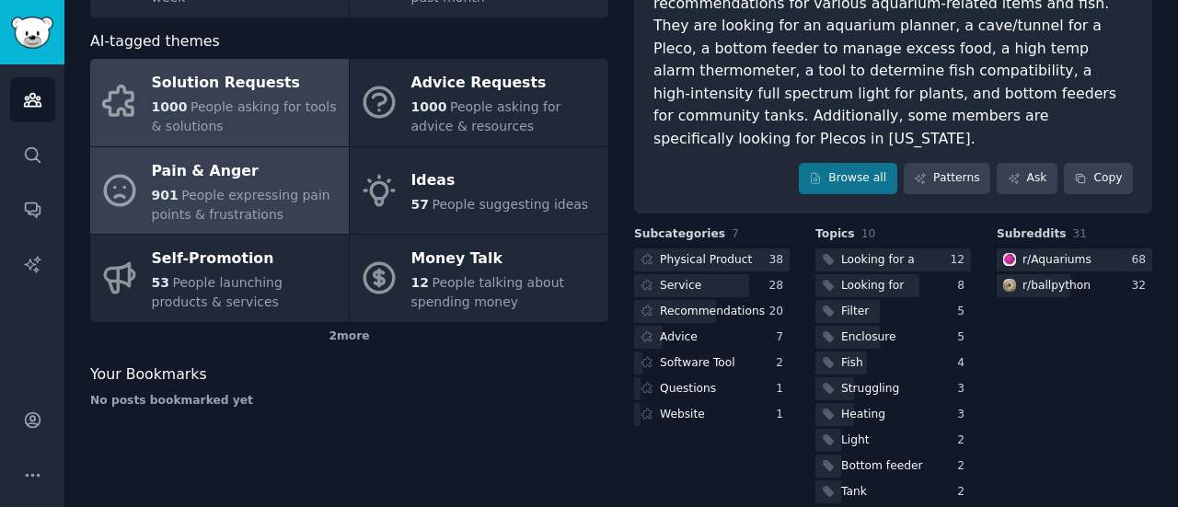
click at [269, 222] on div "901 People expressing pain points & frustrations" at bounding box center [246, 205] width 188 height 39
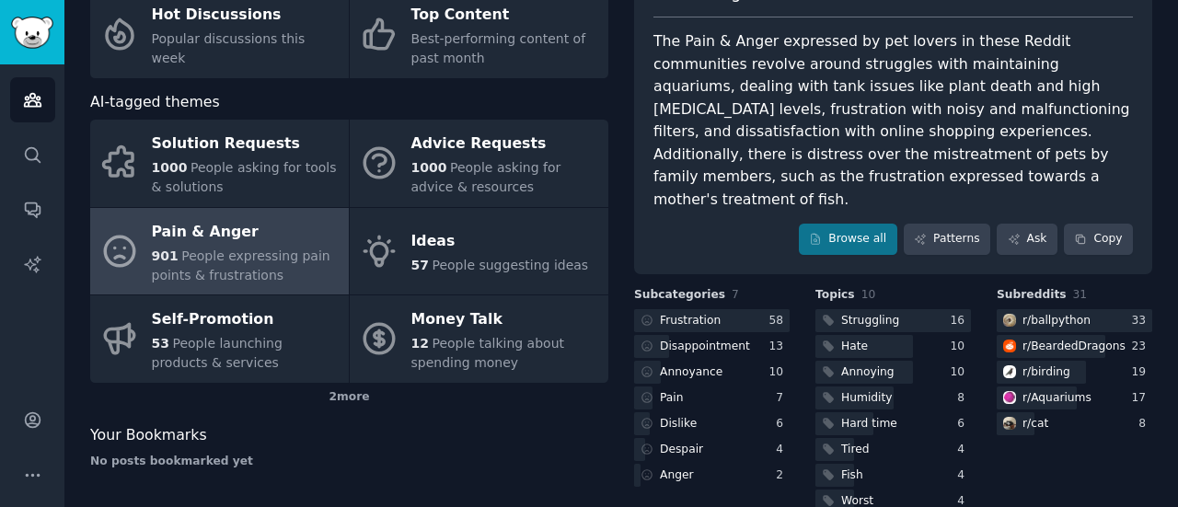
scroll to position [202, 0]
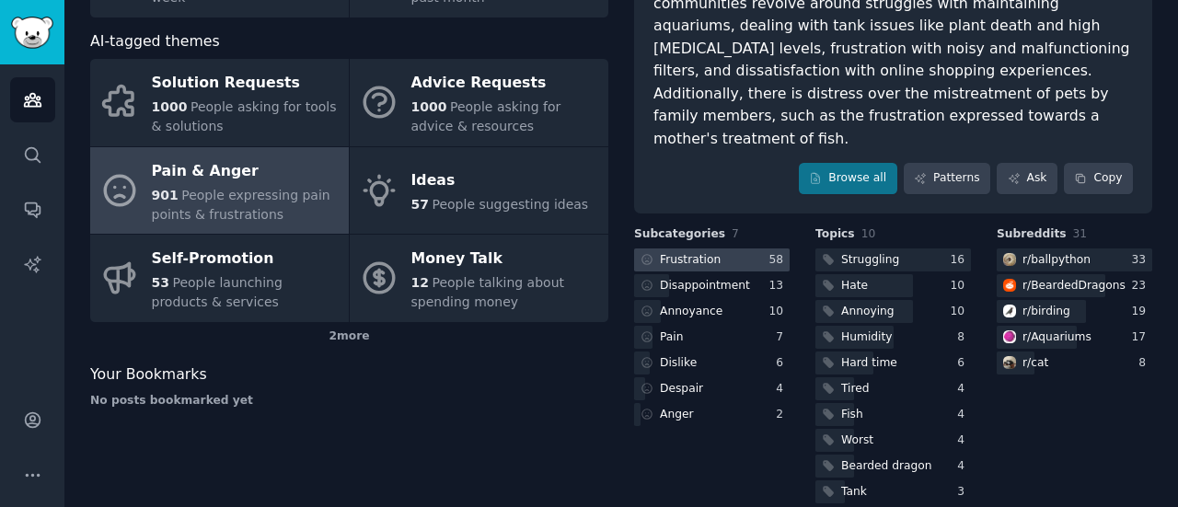
click at [731, 248] on div at bounding box center [712, 259] width 156 height 23
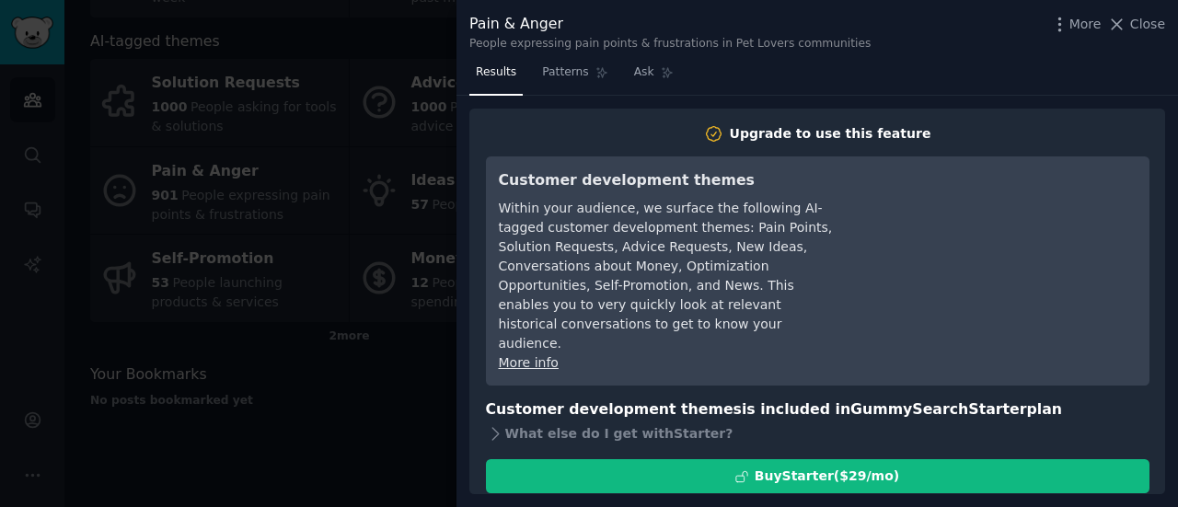
click at [552, 355] on link "More info" at bounding box center [529, 362] width 60 height 15
click at [1091, 25] on span "More" at bounding box center [1085, 24] width 32 height 19
click at [1137, 27] on span "Close" at bounding box center [1147, 24] width 35 height 19
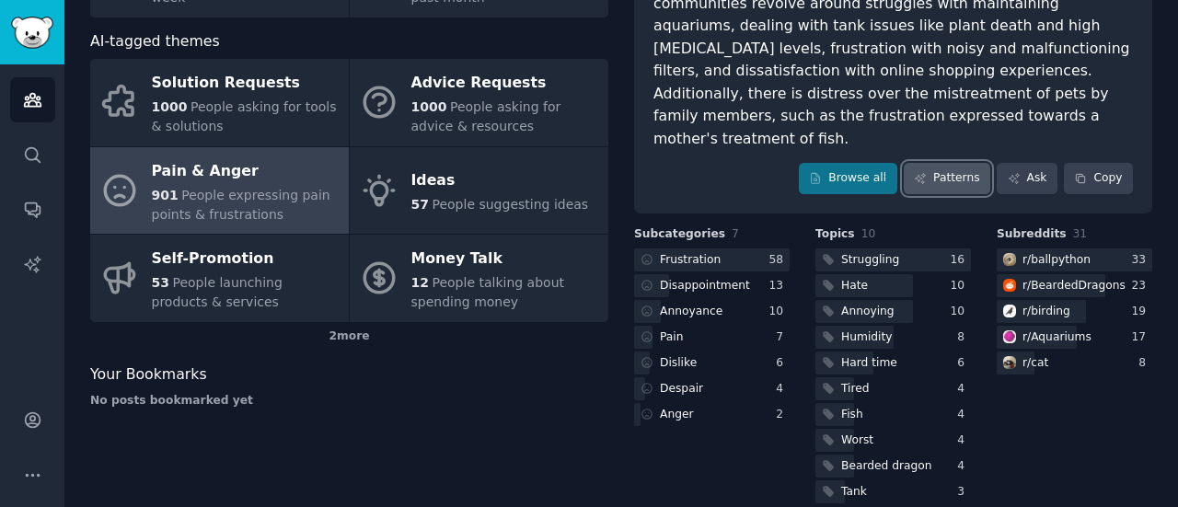
click at [974, 163] on link "Patterns" at bounding box center [947, 178] width 86 height 31
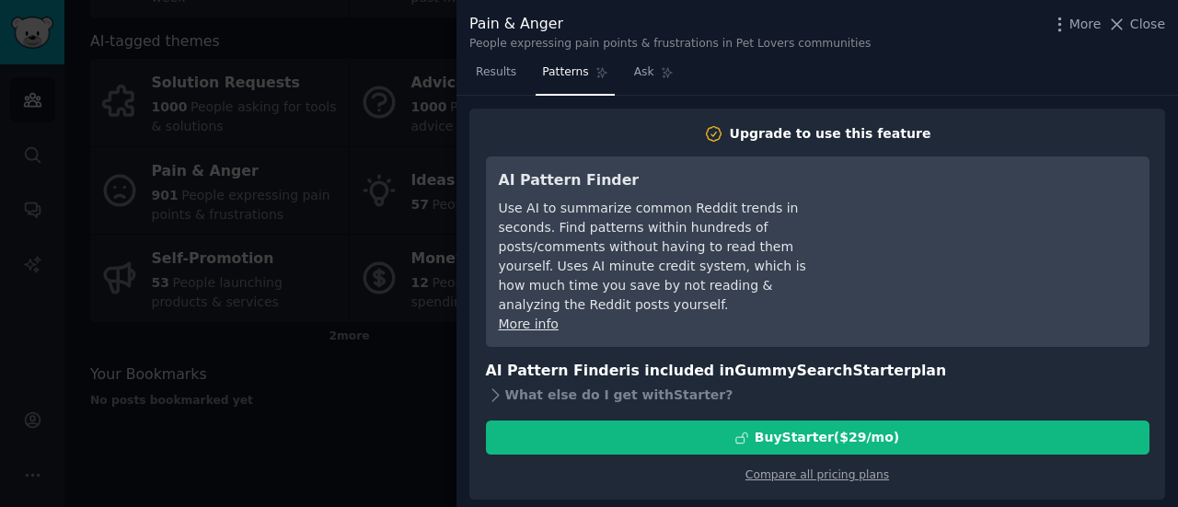
click at [740, 315] on div "More info" at bounding box center [667, 324] width 336 height 19
click at [675, 382] on div "What else do I get with Starter ?" at bounding box center [817, 395] width 663 height 26
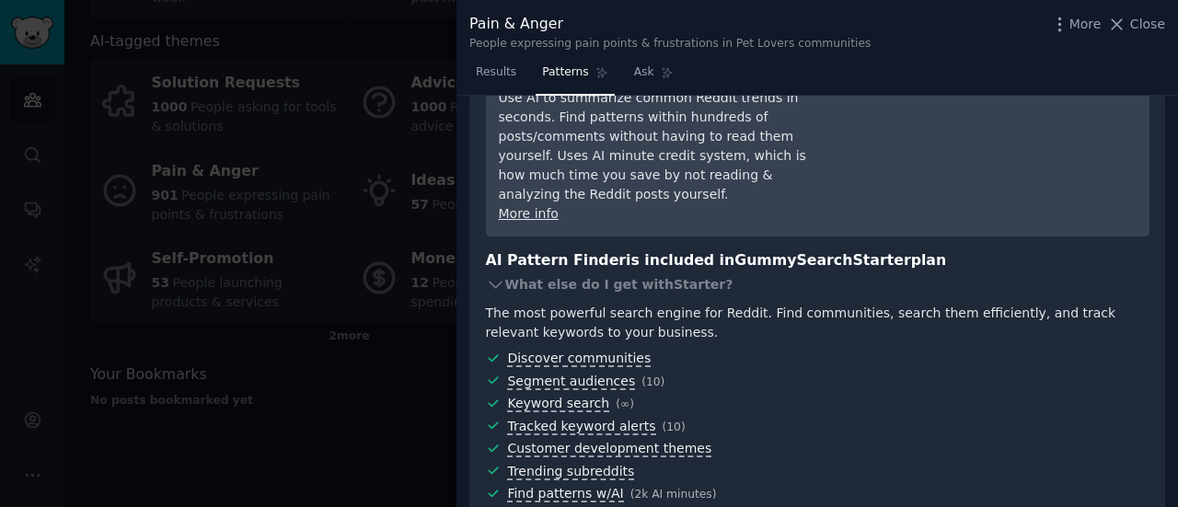
scroll to position [147, 0]
